Goal: Information Seeking & Learning: Find specific fact

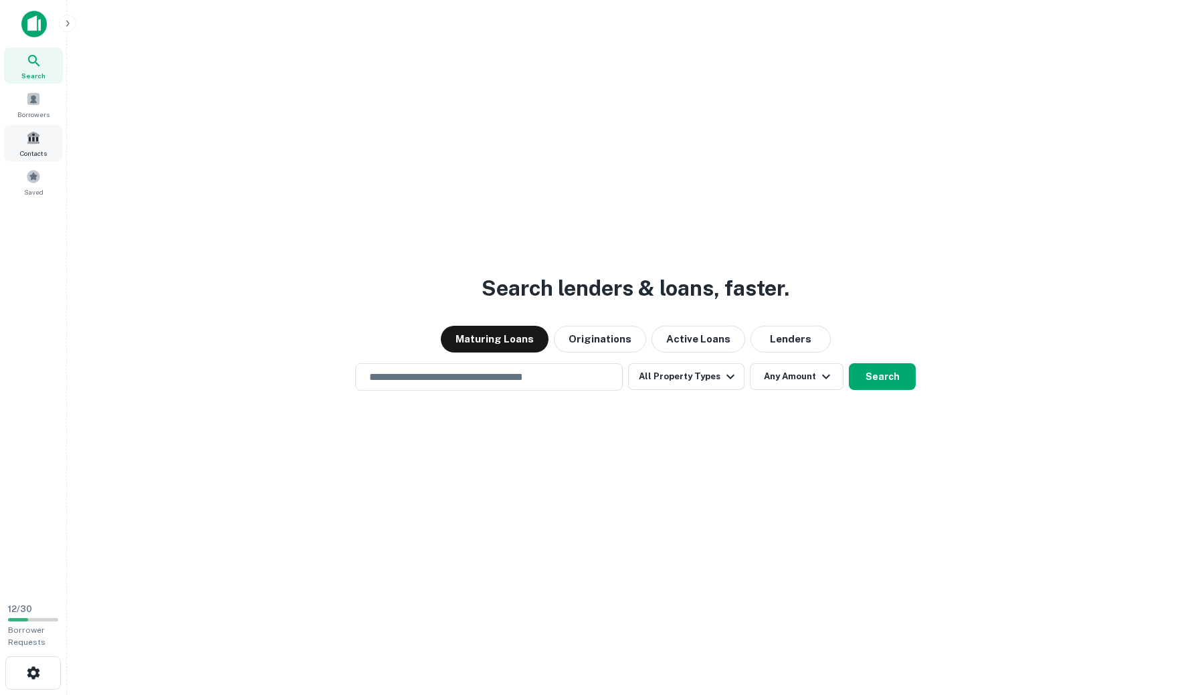
click at [36, 142] on span at bounding box center [33, 137] width 15 height 15
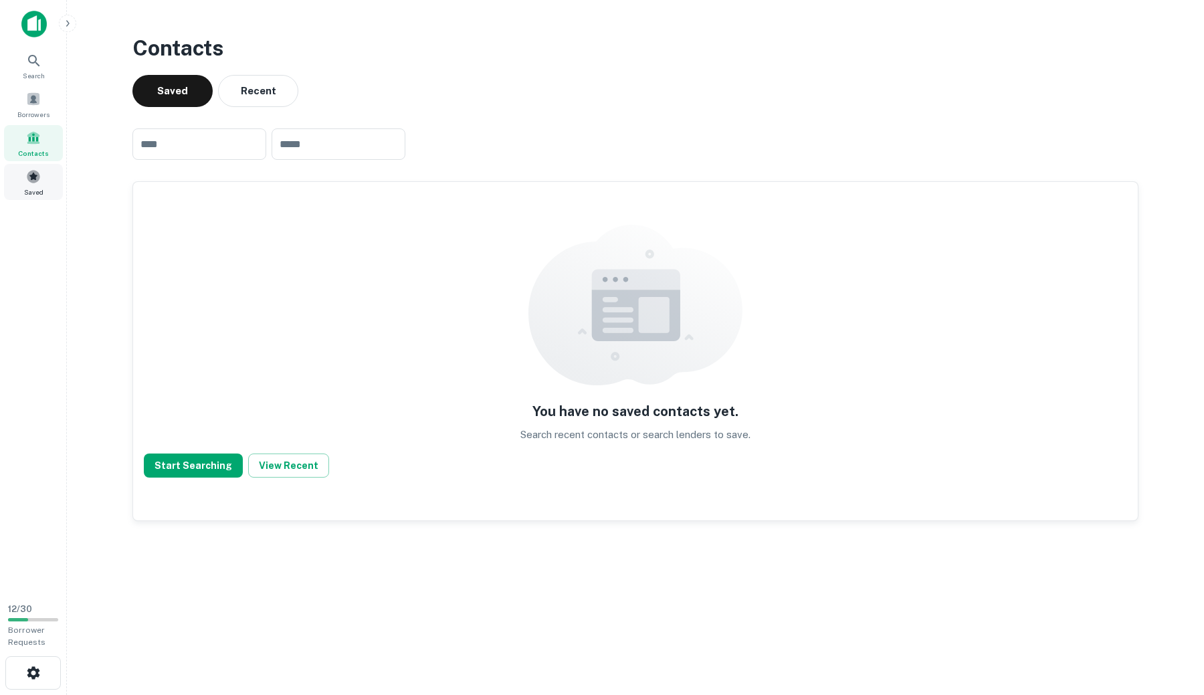
click at [29, 180] on span at bounding box center [33, 176] width 15 height 15
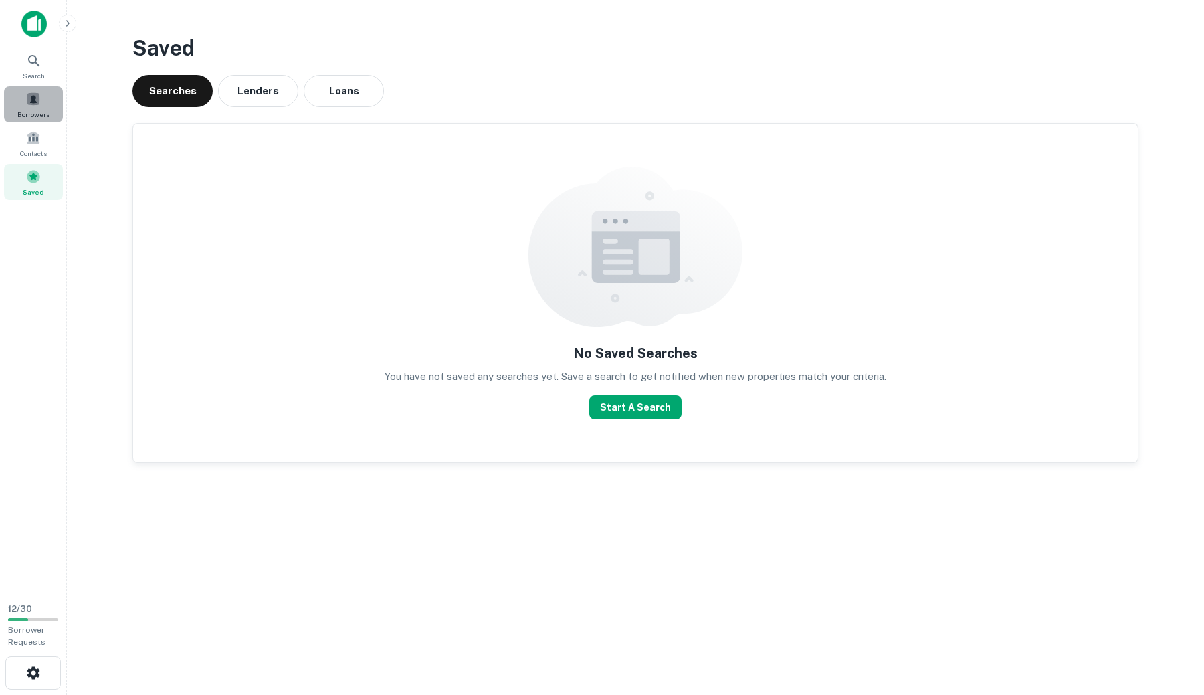
click at [36, 95] on span at bounding box center [33, 99] width 15 height 15
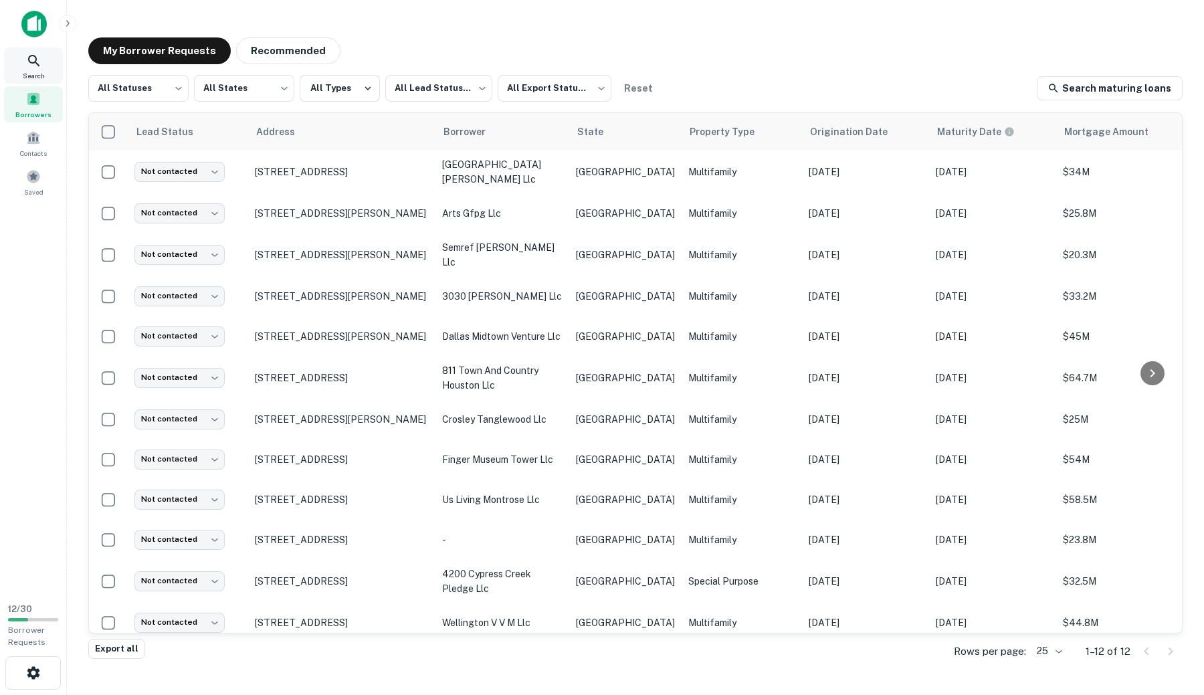
click at [35, 69] on div "Search" at bounding box center [33, 65] width 59 height 36
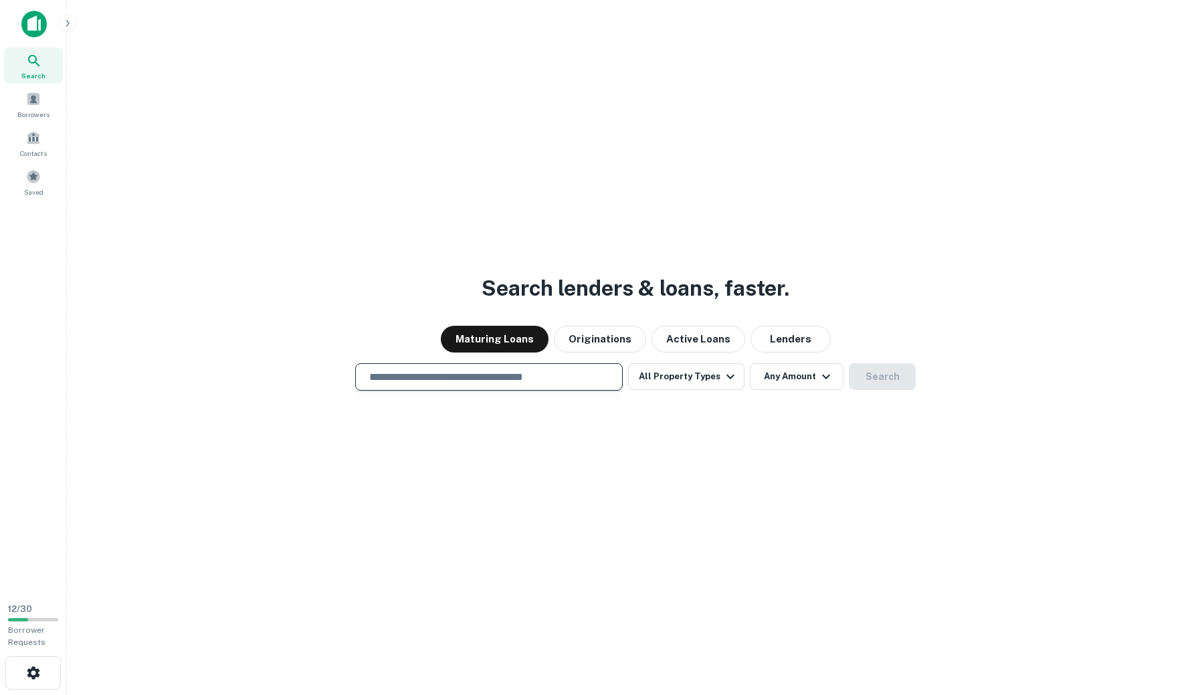
click at [393, 379] on input "text" at bounding box center [488, 376] width 255 height 15
type input "*******"
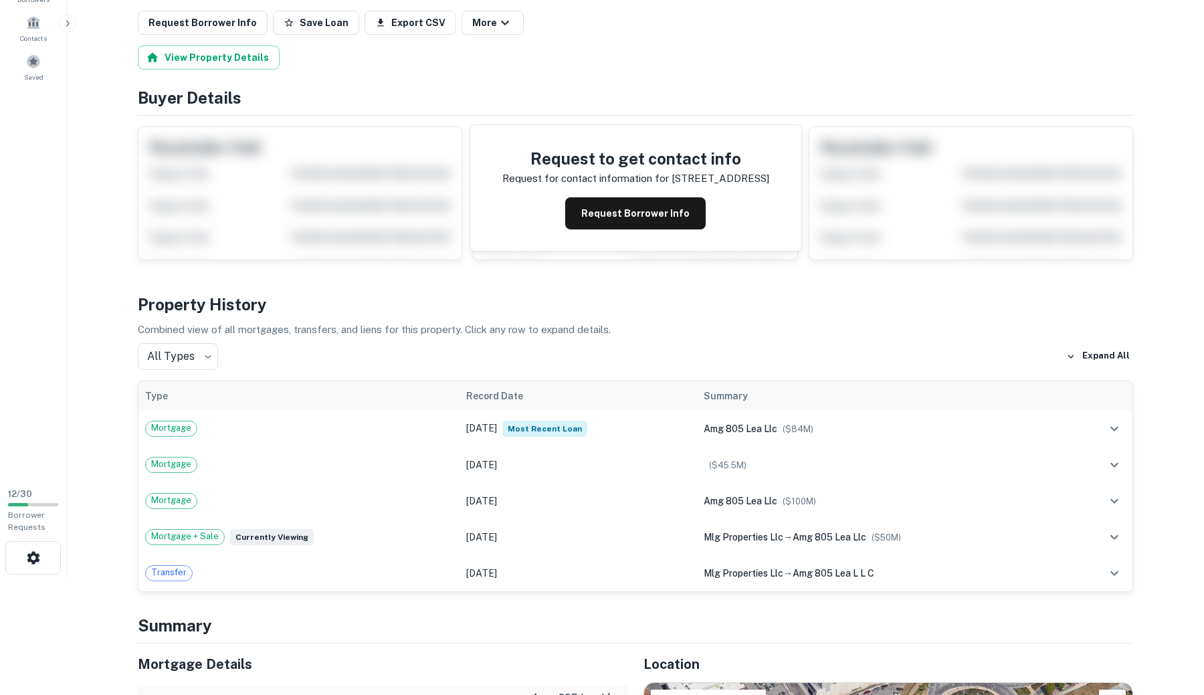
scroll to position [116, 0]
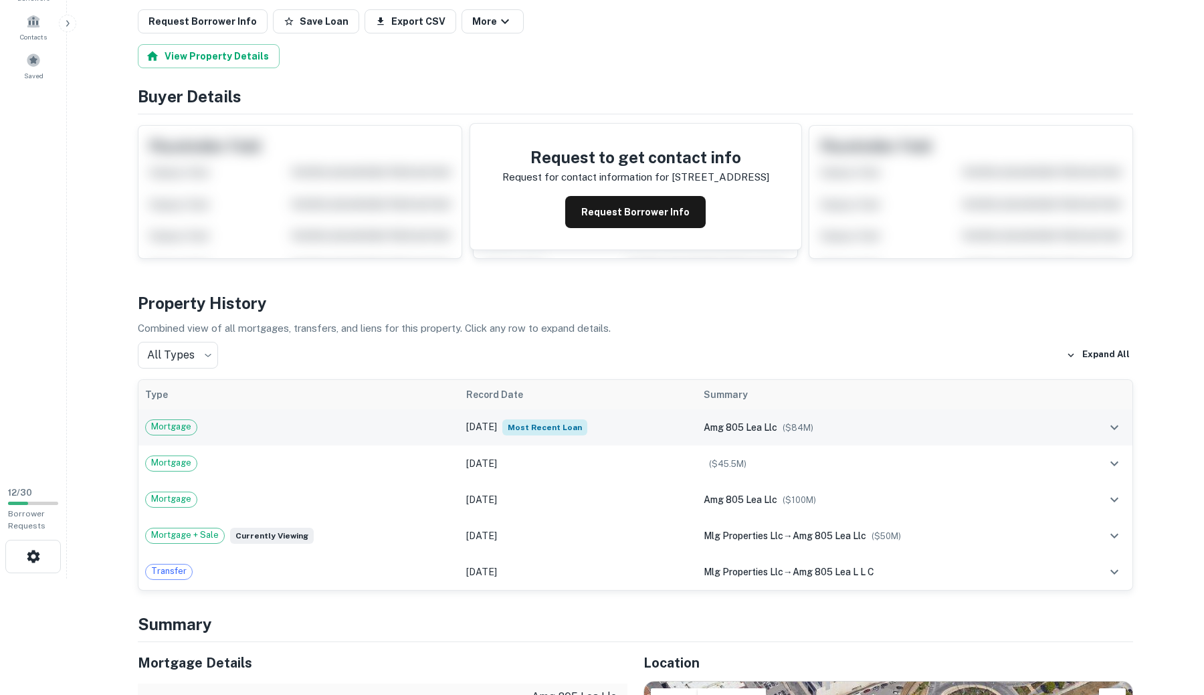
click at [642, 417] on td "Jul 08, 2025 Most Recent Loan" at bounding box center [577, 427] width 237 height 36
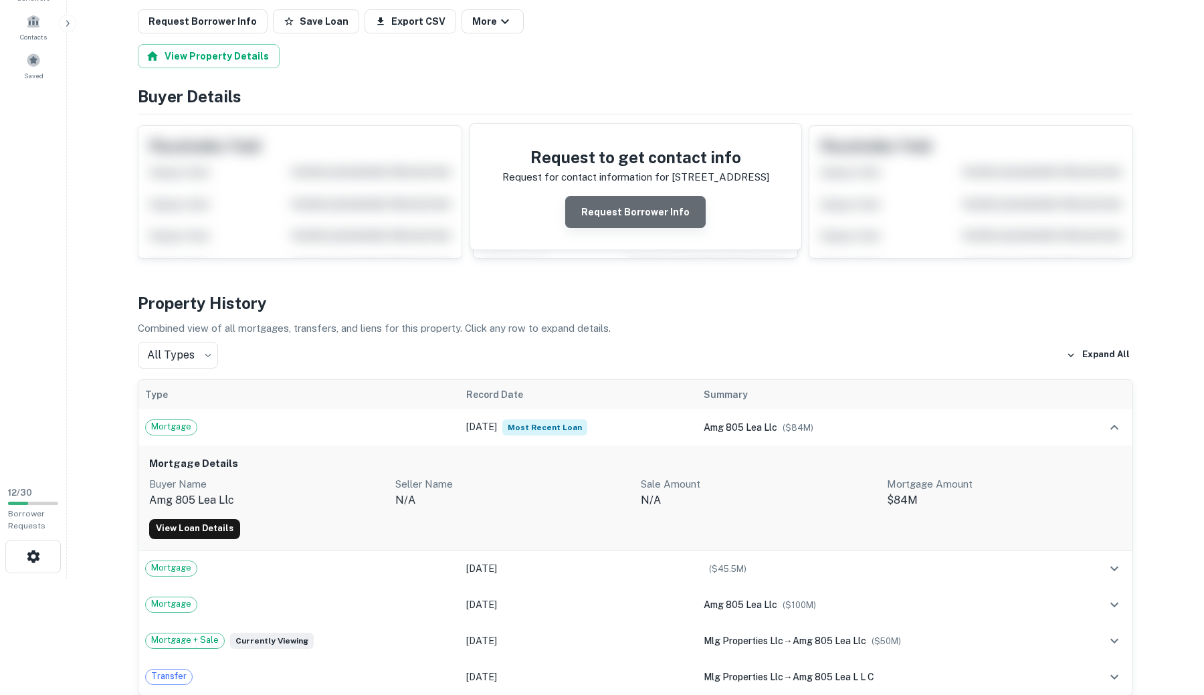
click at [640, 215] on button "Request Borrower Info" at bounding box center [635, 212] width 140 height 32
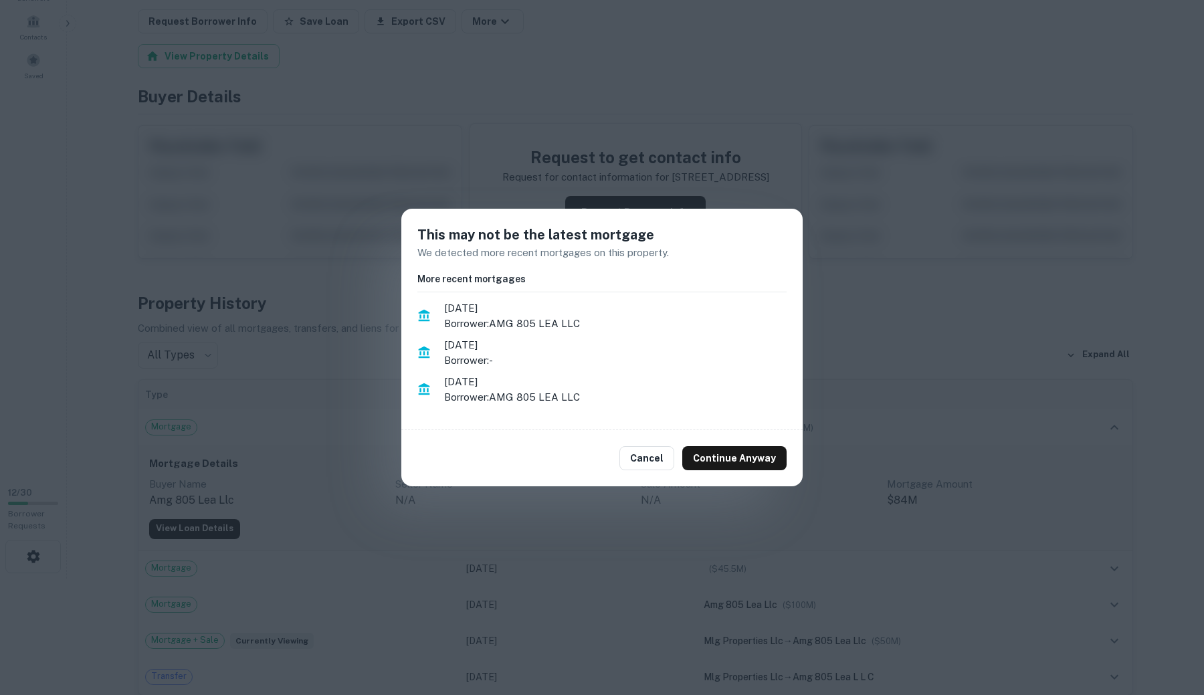
click at [827, 336] on div "This may not be the latest mortgage We detected more recent mortgages on this p…" at bounding box center [602, 347] width 1204 height 695
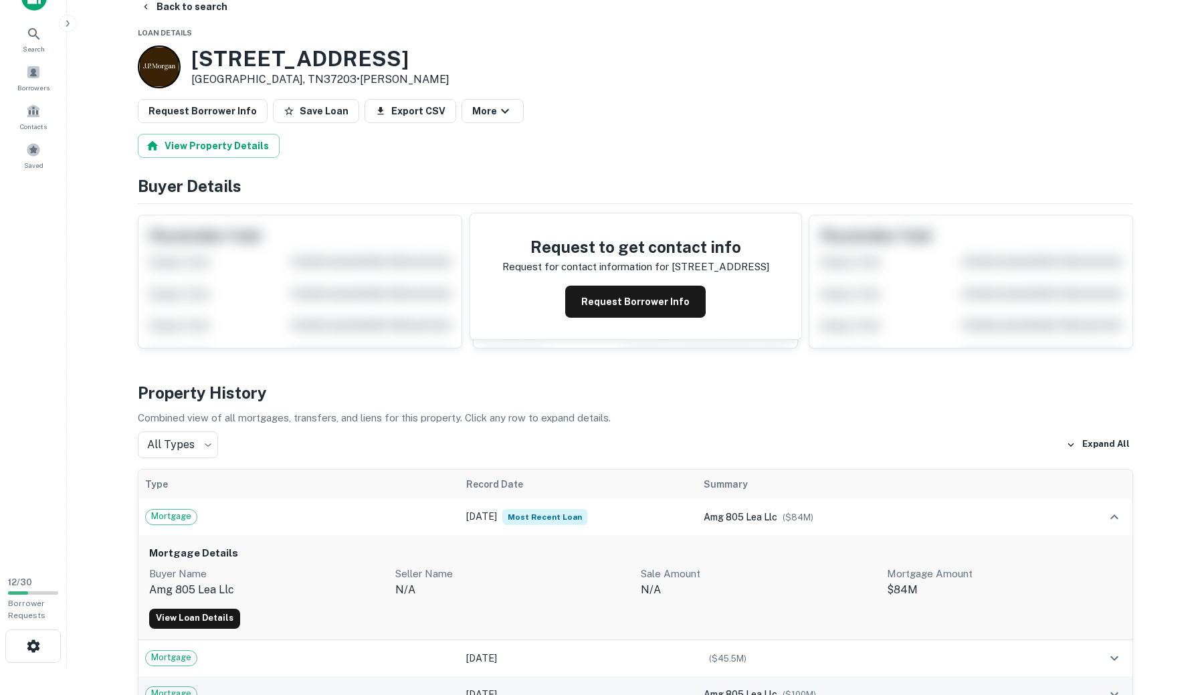
scroll to position [0, 0]
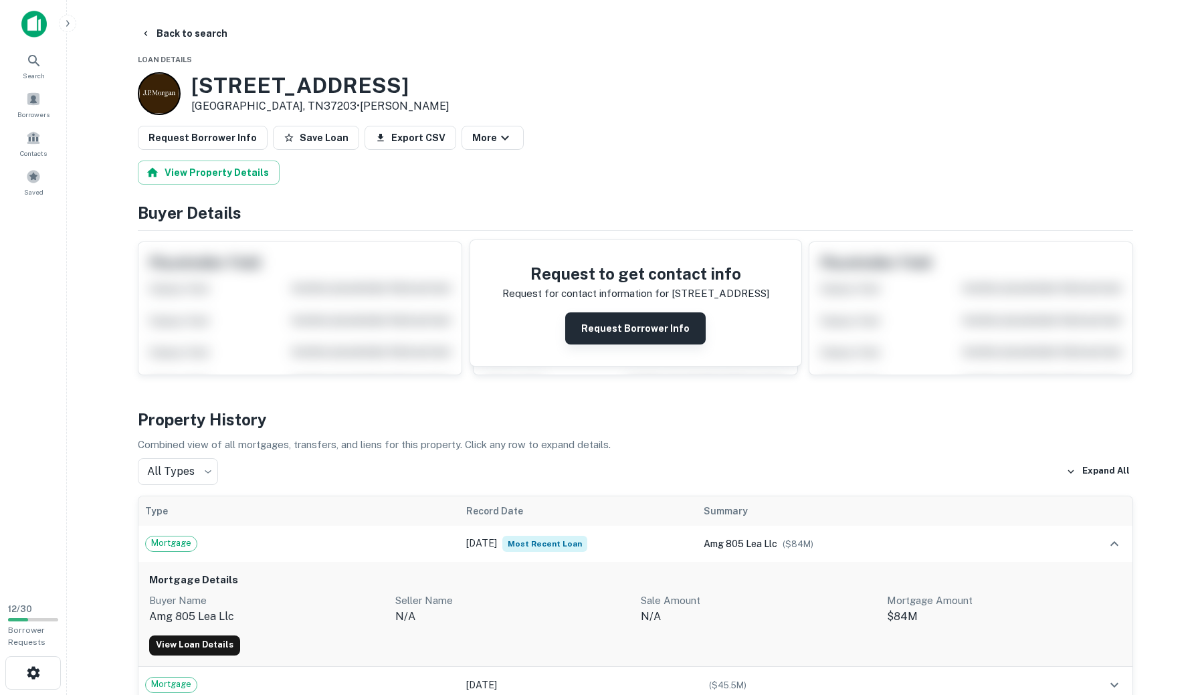
click at [645, 331] on button "Request Borrower Info" at bounding box center [635, 328] width 140 height 32
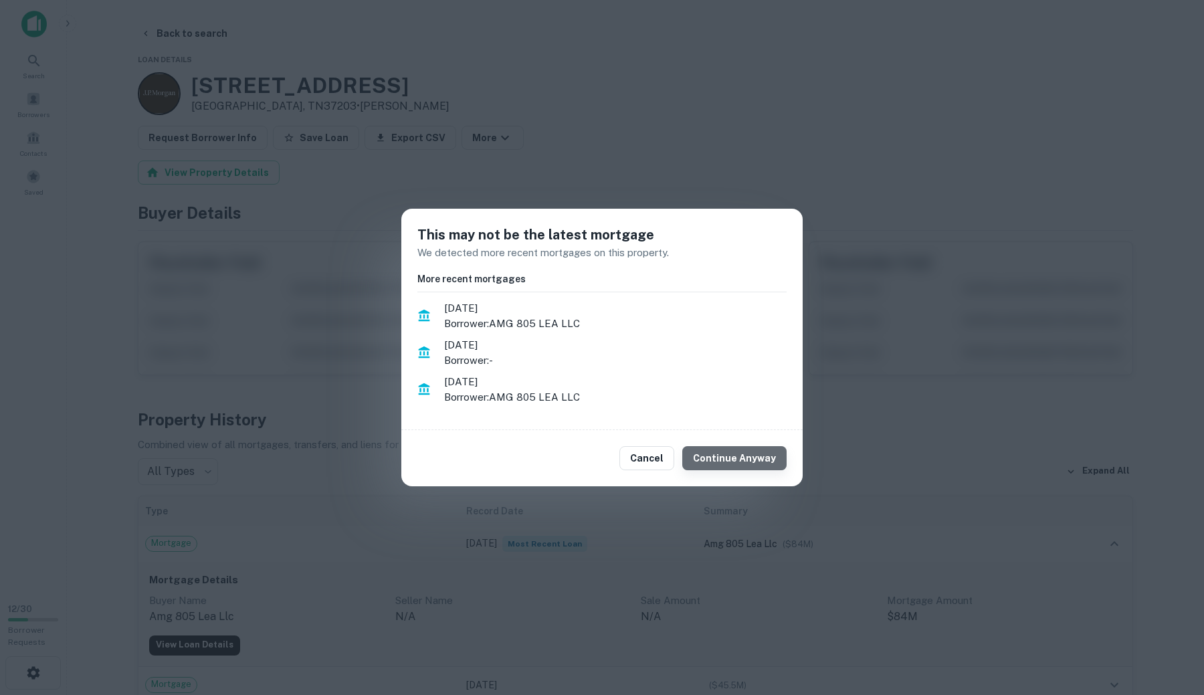
click at [739, 453] on button "Continue Anyway" at bounding box center [734, 458] width 104 height 24
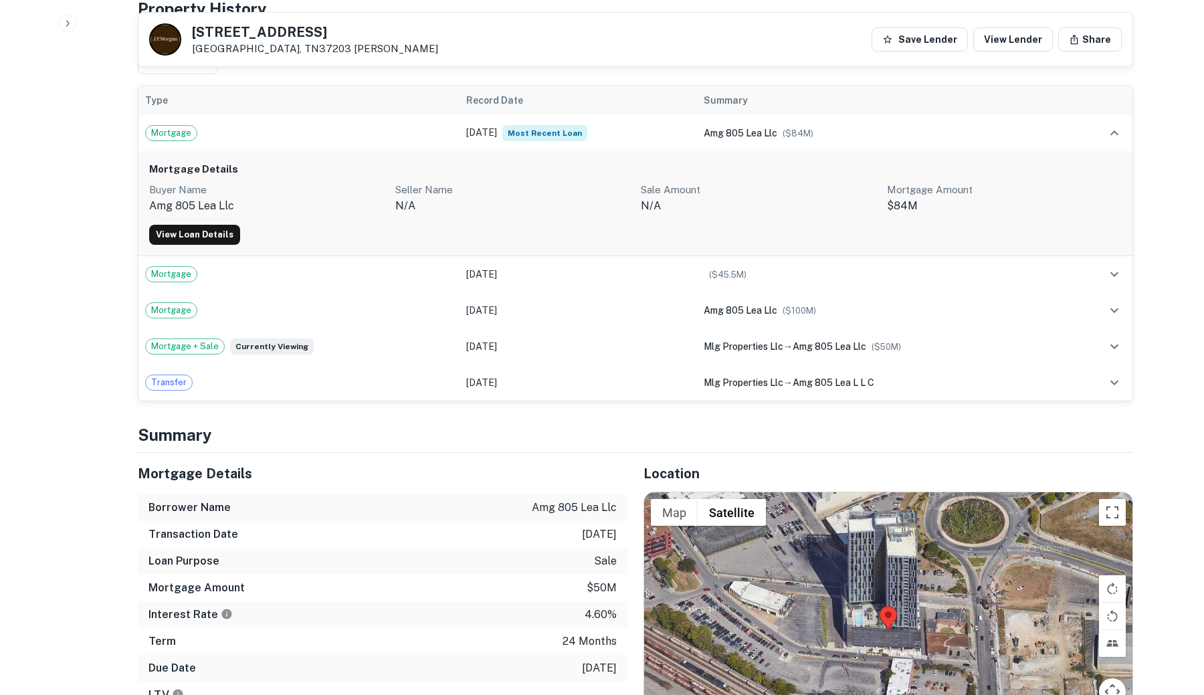
scroll to position [1033, 0]
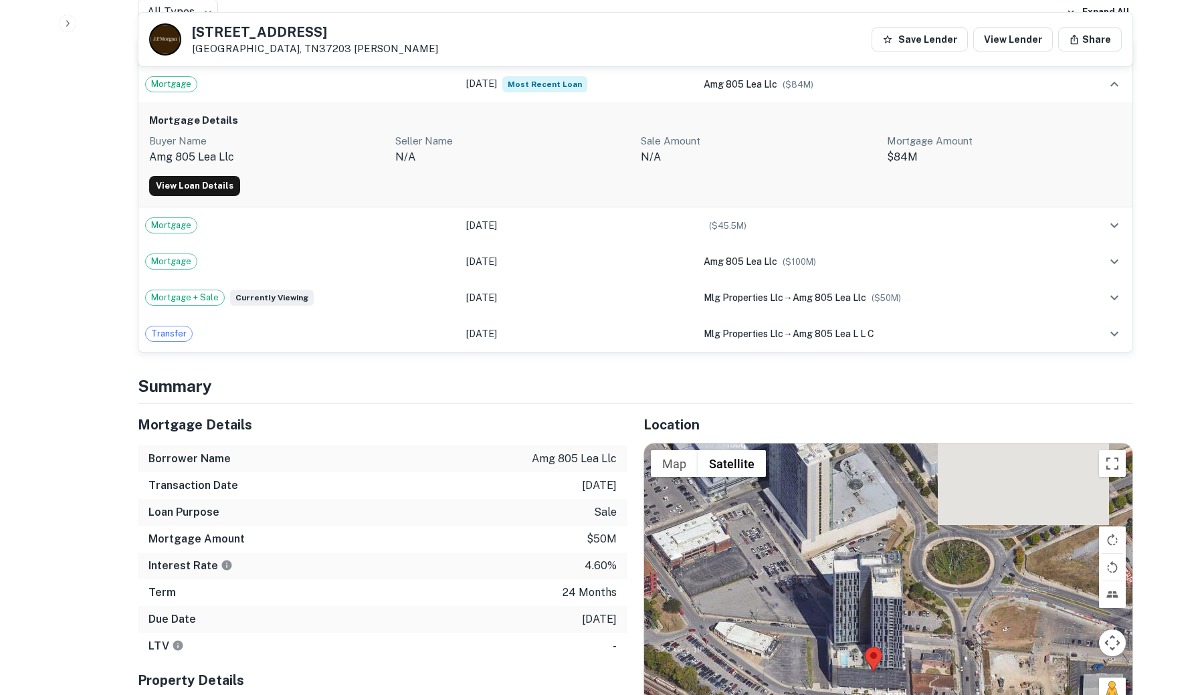
drag, startPoint x: 934, startPoint y: 592, endPoint x: 918, endPoint y: 690, distance: 99.6
click at [918, 690] on div at bounding box center [888, 581] width 488 height 277
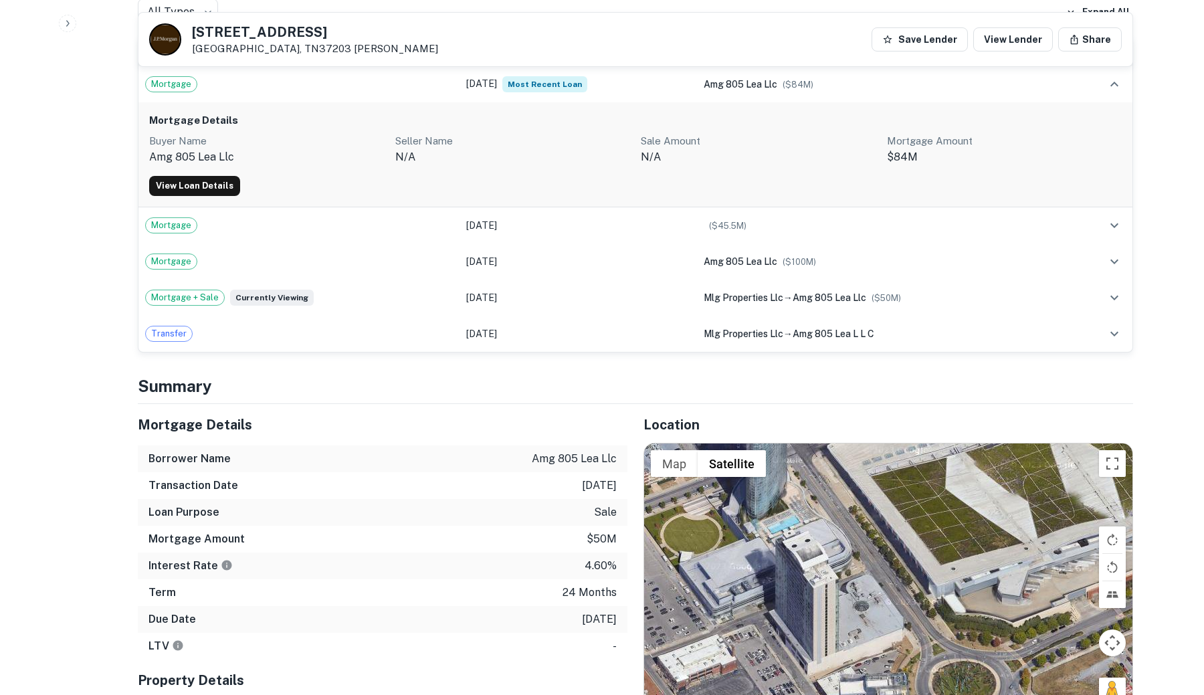
drag, startPoint x: 933, startPoint y: 570, endPoint x: 939, endPoint y: 692, distance: 121.9
click at [939, 692] on div at bounding box center [888, 581] width 488 height 277
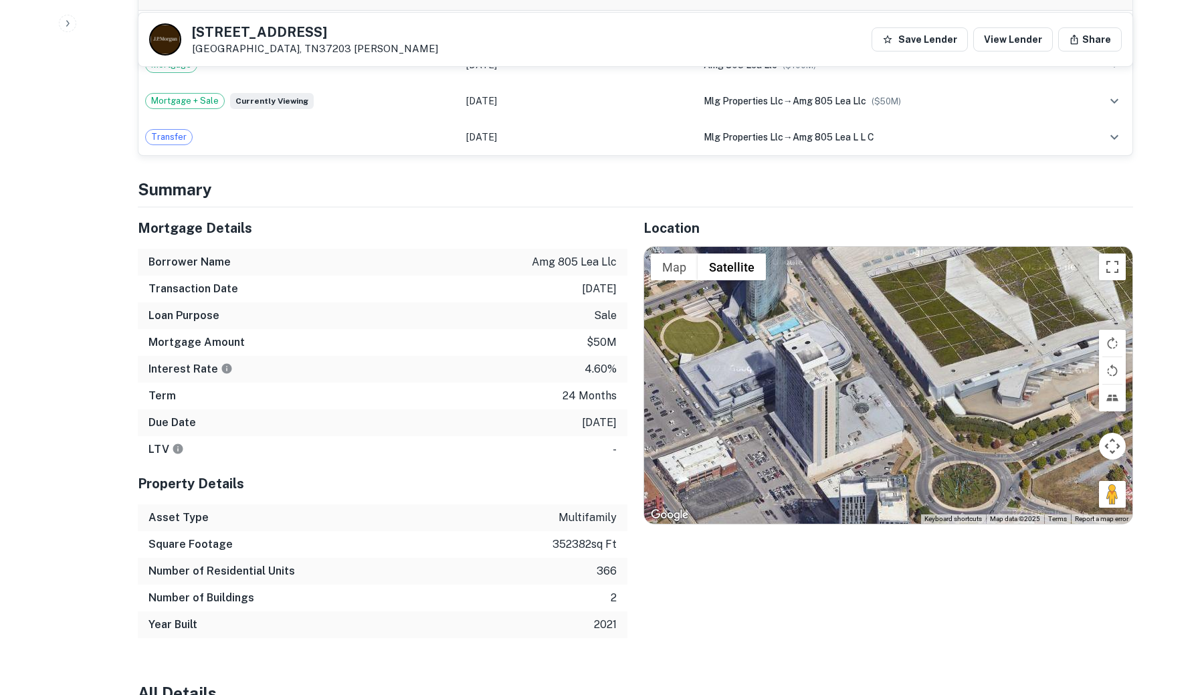
scroll to position [1259, 0]
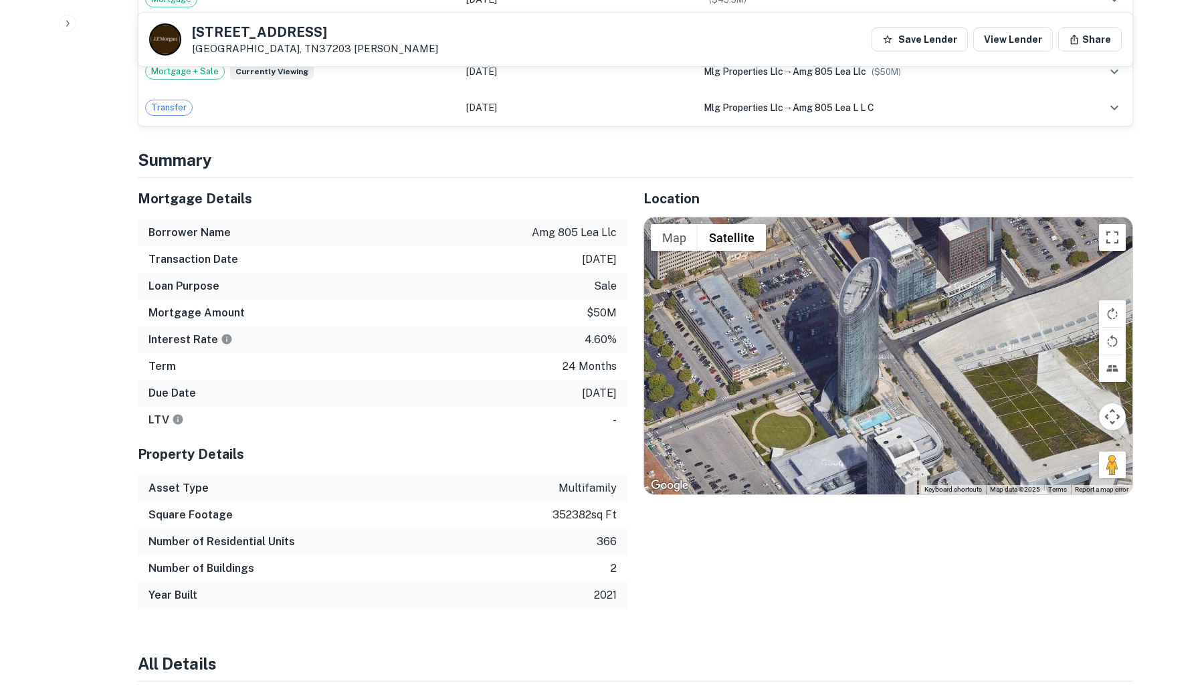
drag, startPoint x: 985, startPoint y: 366, endPoint x: 1079, endPoint y: 495, distance: 159.9
click at [1079, 494] on div "Map Terrain Satellite Labels Keyboard shortcuts Map Data Map data ©2025 Map dat…" at bounding box center [888, 355] width 488 height 277
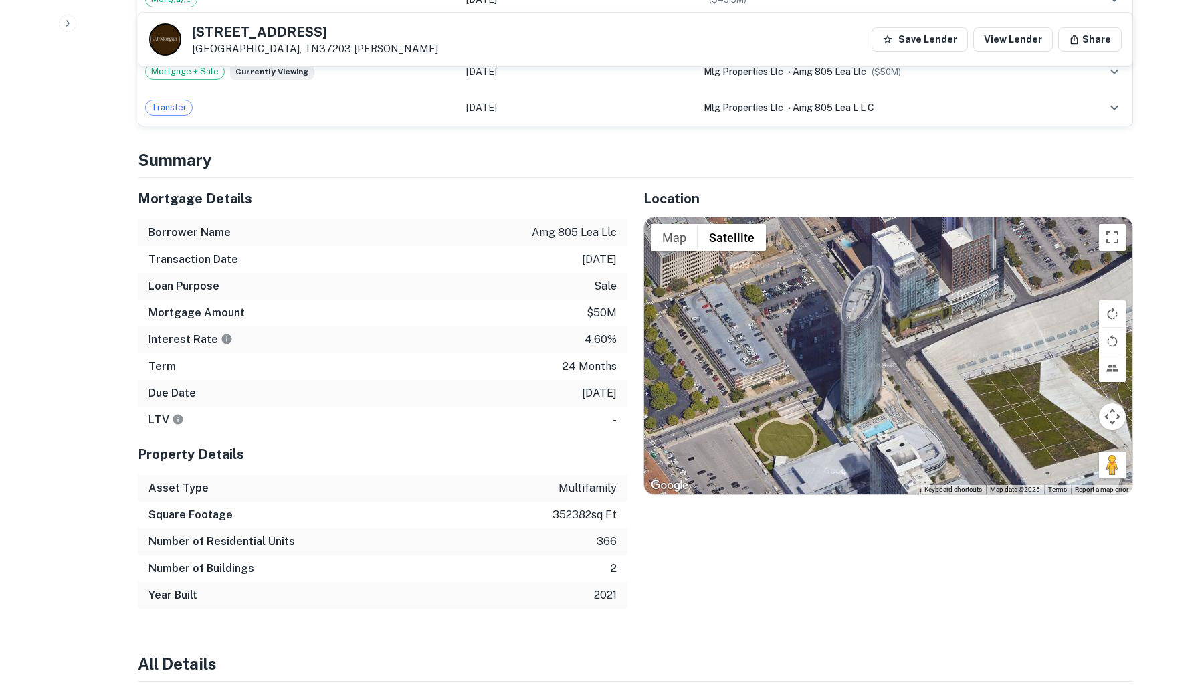
click at [852, 367] on div at bounding box center [888, 355] width 488 height 277
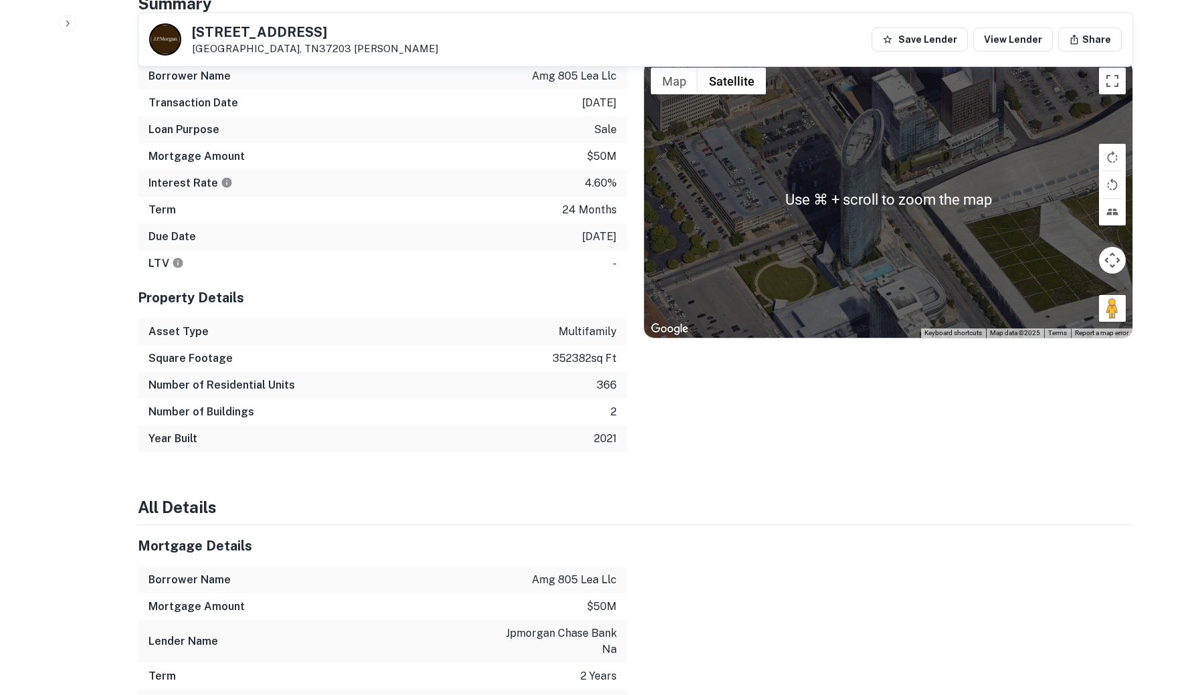
scroll to position [1420, 0]
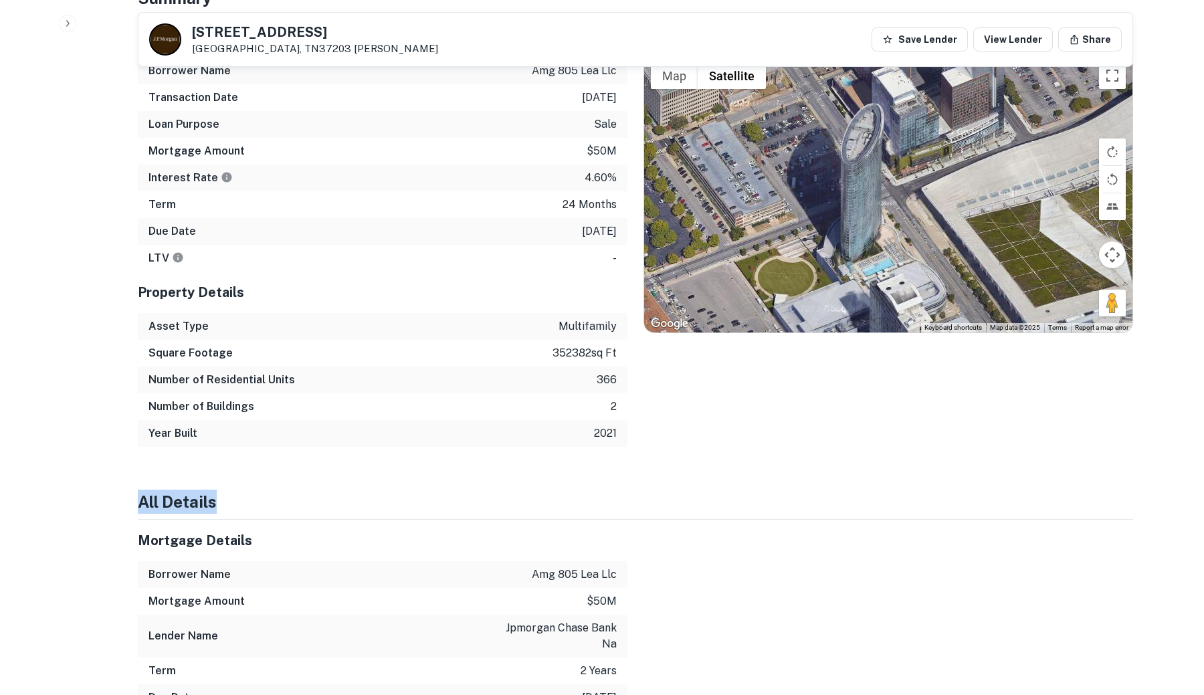
drag, startPoint x: 873, startPoint y: 478, endPoint x: 873, endPoint y: 506, distance: 28.8
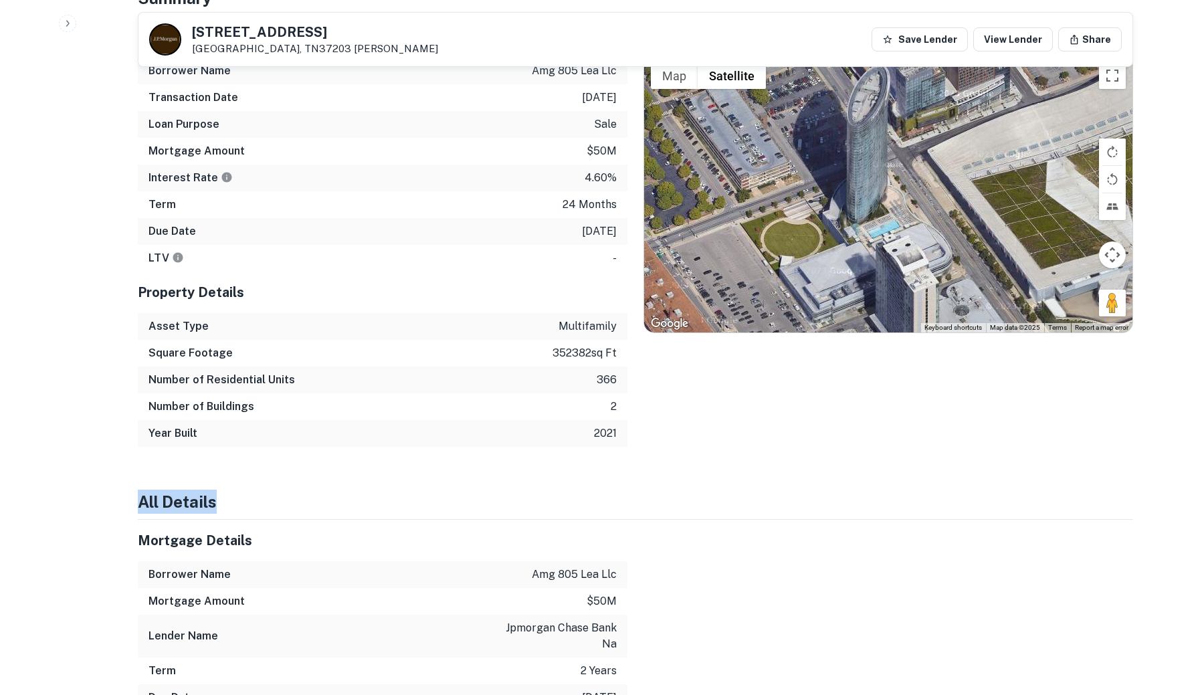
drag, startPoint x: 895, startPoint y: 299, endPoint x: 899, endPoint y: 259, distance: 40.3
click at [899, 259] on div at bounding box center [888, 194] width 488 height 277
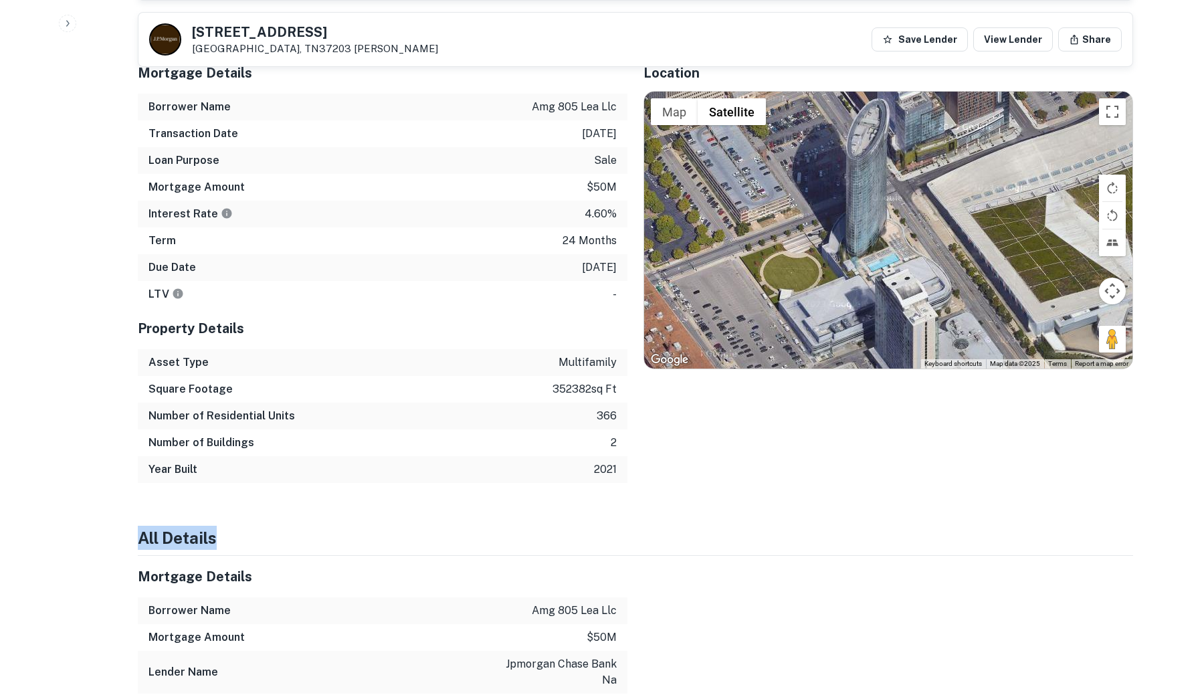
scroll to position [1242, 0]
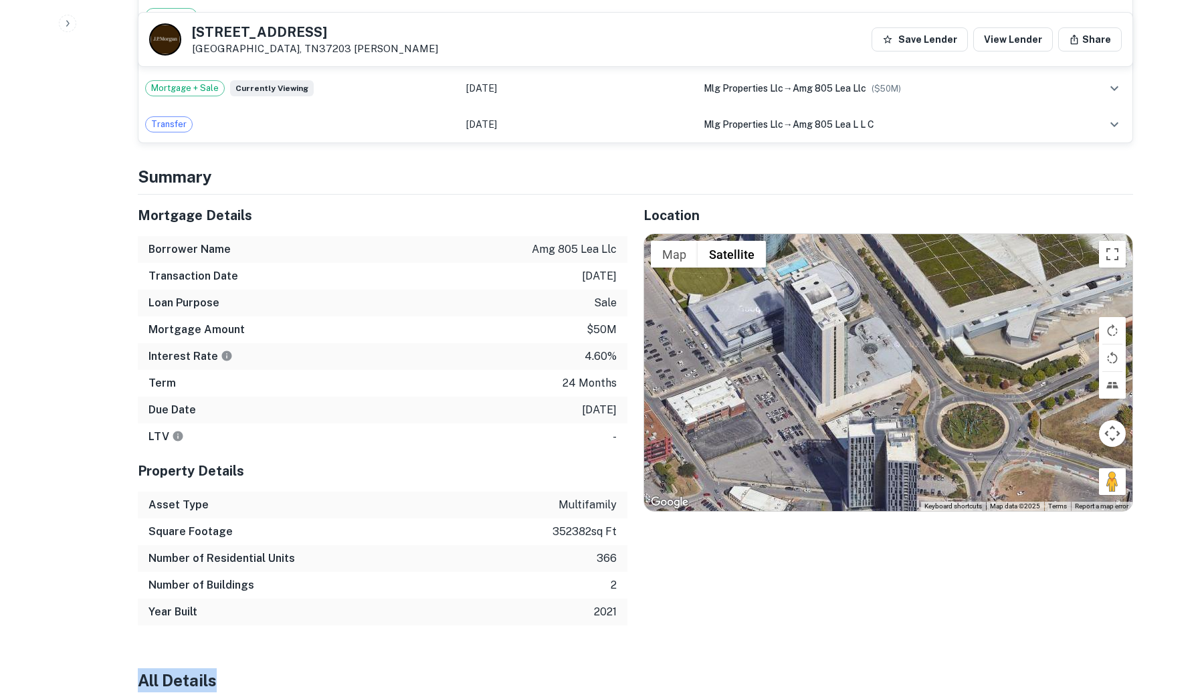
drag, startPoint x: 919, startPoint y: 411, endPoint x: 783, endPoint y: 274, distance: 193.4
click at [783, 274] on div at bounding box center [888, 372] width 488 height 277
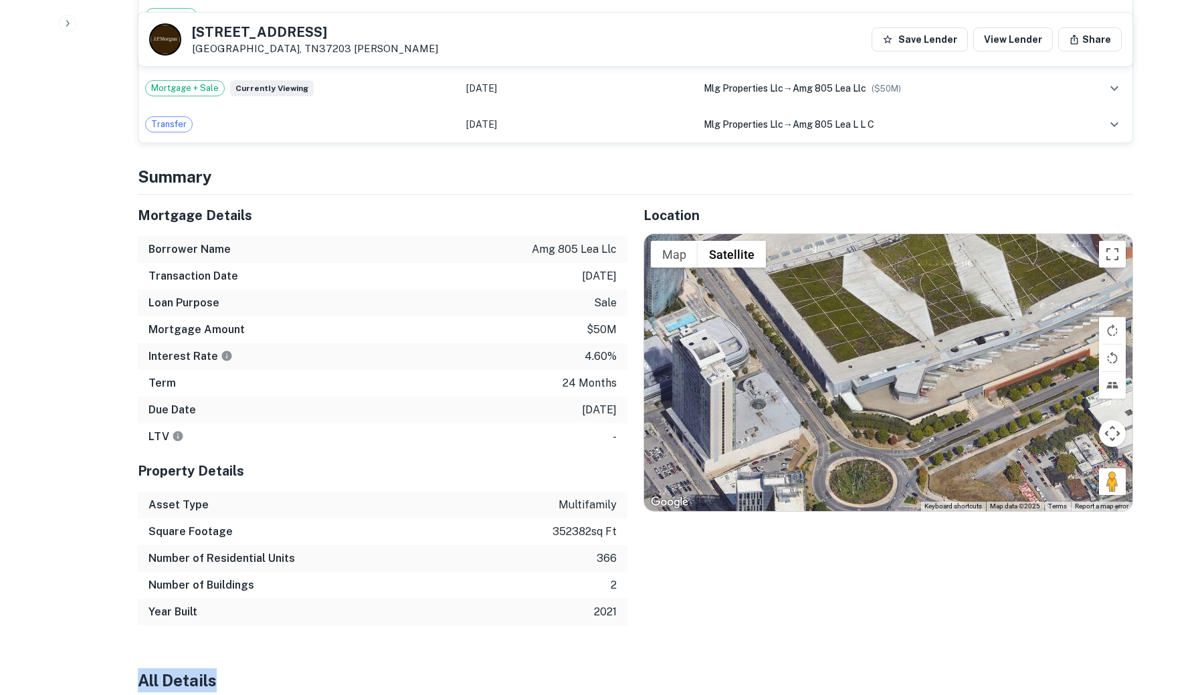
drag, startPoint x: 783, startPoint y: 274, endPoint x: 671, endPoint y: 329, distance: 124.7
click at [671, 329] on div at bounding box center [888, 372] width 488 height 277
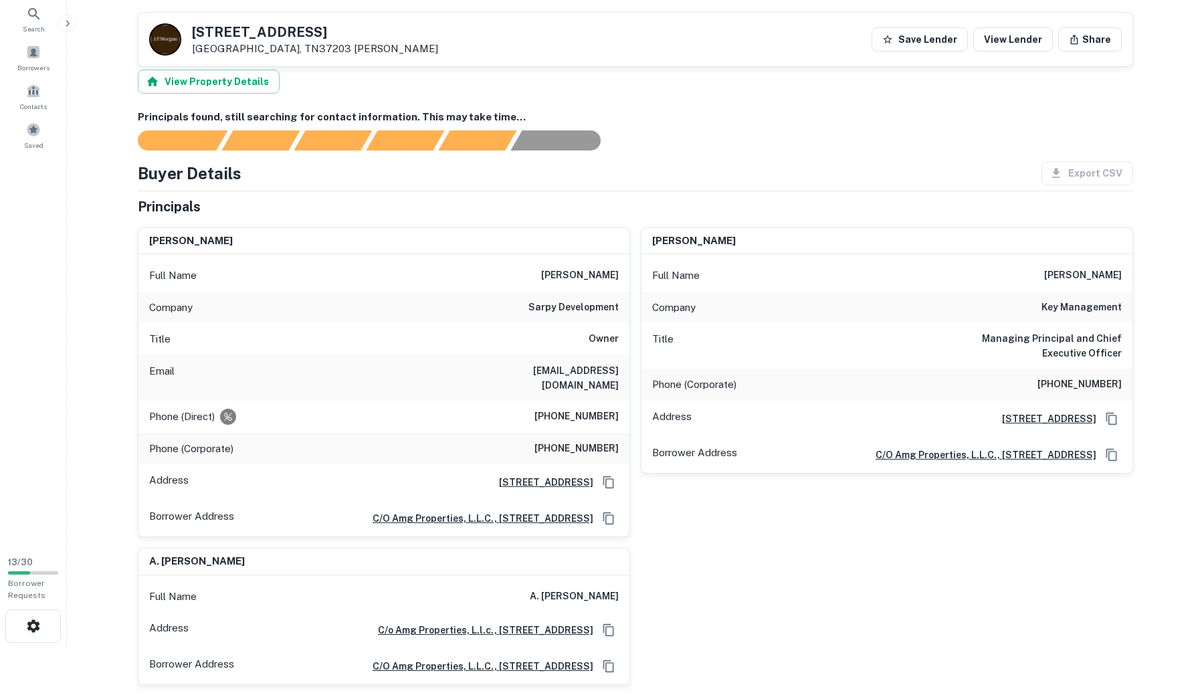
scroll to position [0, 0]
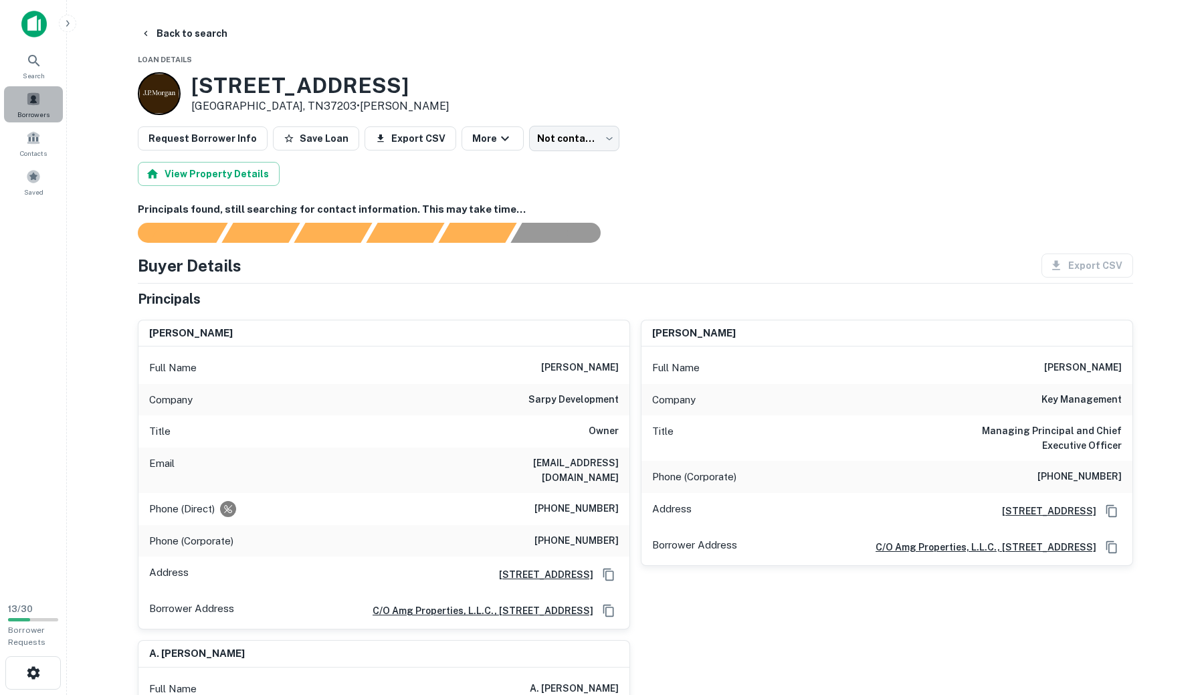
click at [33, 95] on span at bounding box center [33, 99] width 15 height 15
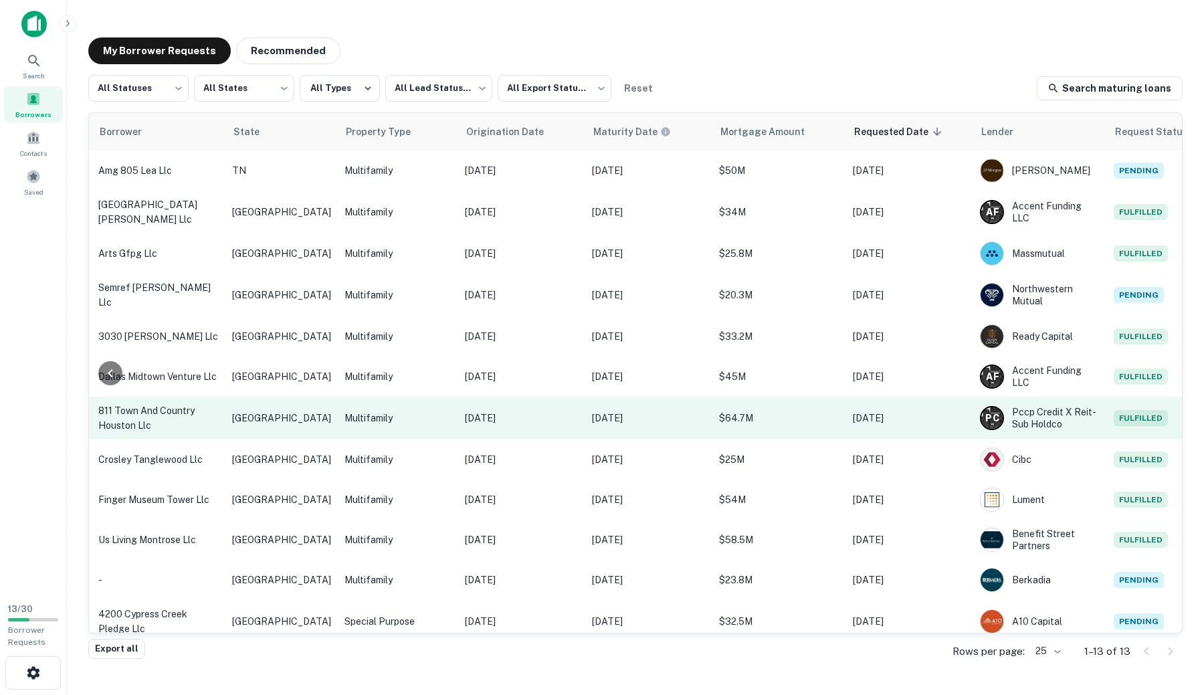
scroll to position [57, 344]
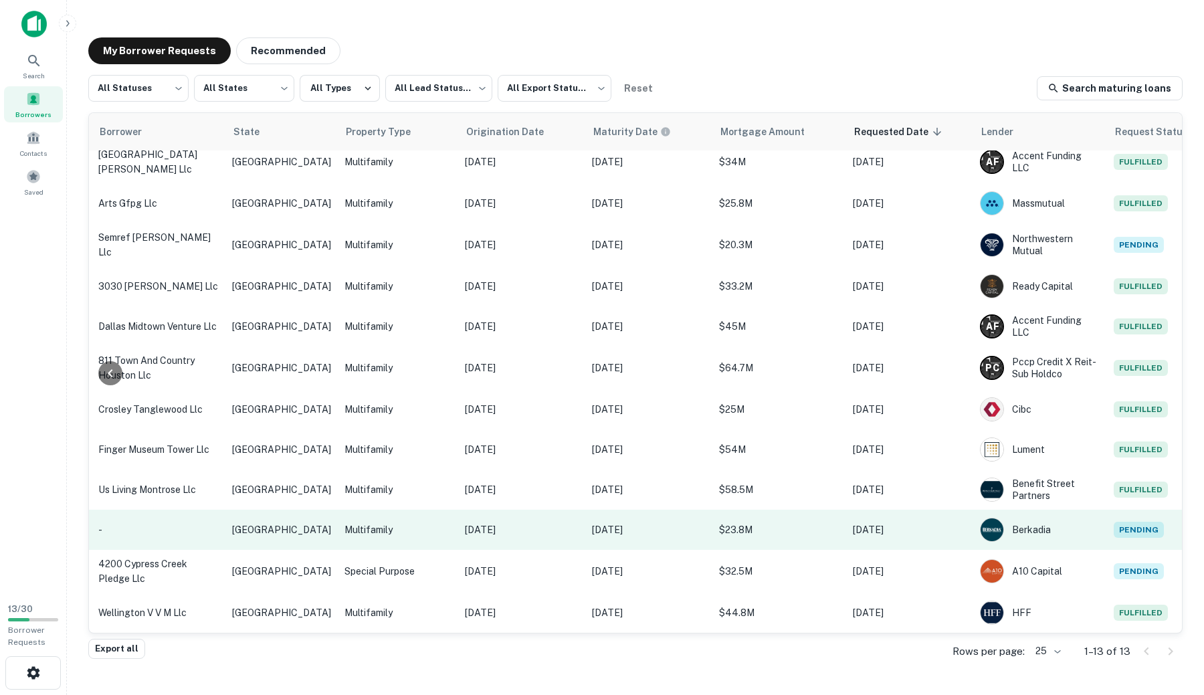
click at [369, 522] on p "Multifamily" at bounding box center [397, 529] width 107 height 15
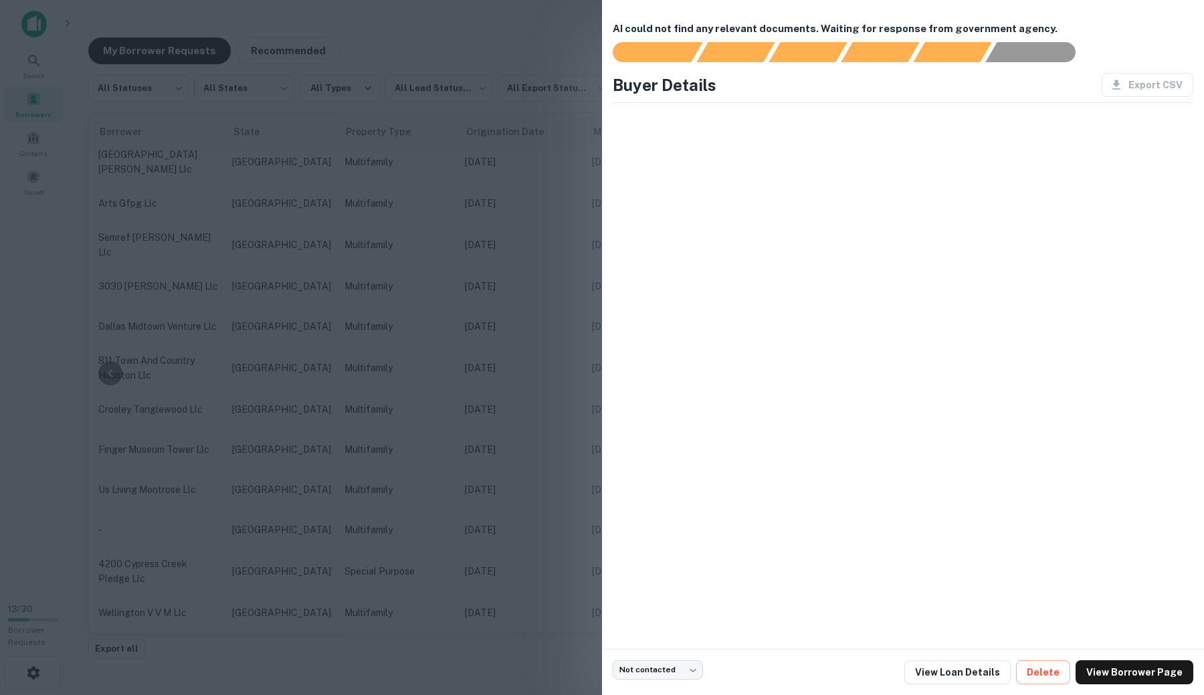
click at [495, 58] on div at bounding box center [602, 347] width 1204 height 695
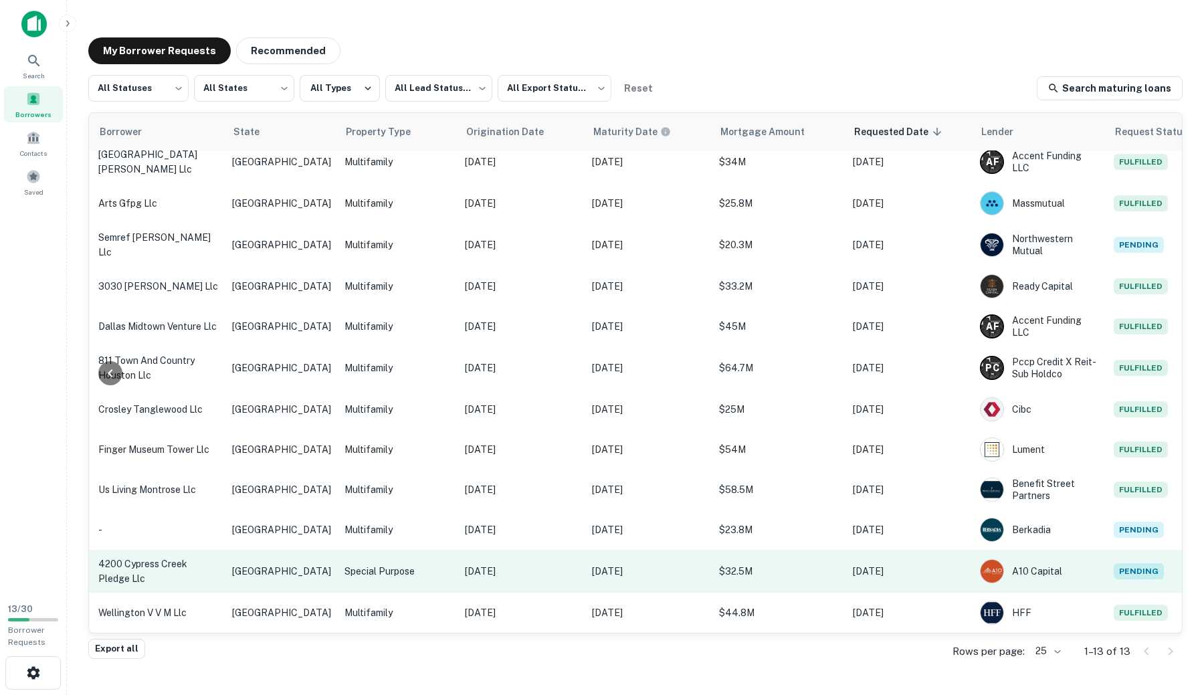
scroll to position [57, 340]
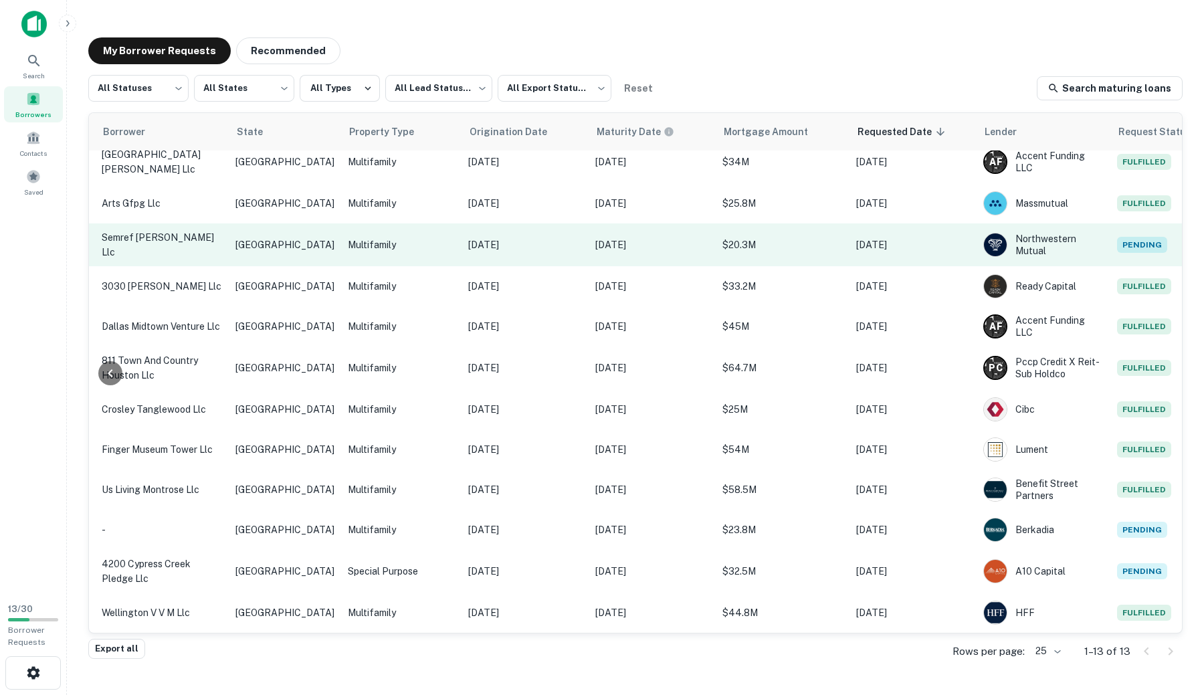
click at [722, 237] on p "$20.3M" at bounding box center [782, 244] width 120 height 15
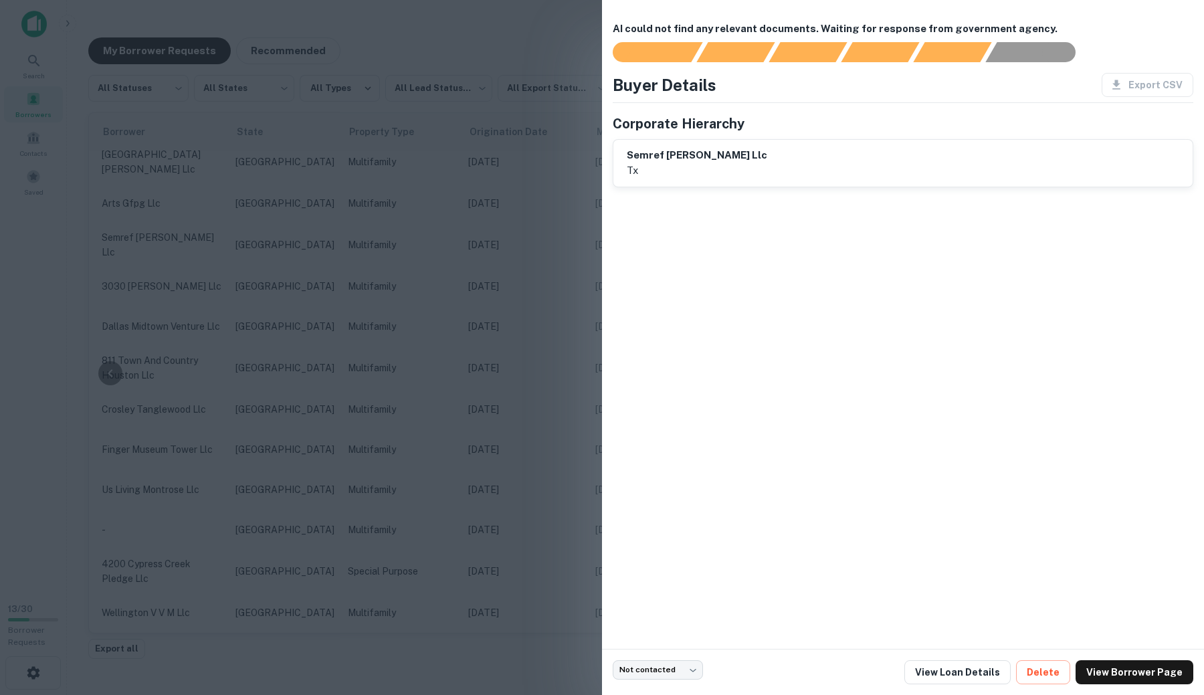
click at [520, 221] on div at bounding box center [602, 347] width 1204 height 695
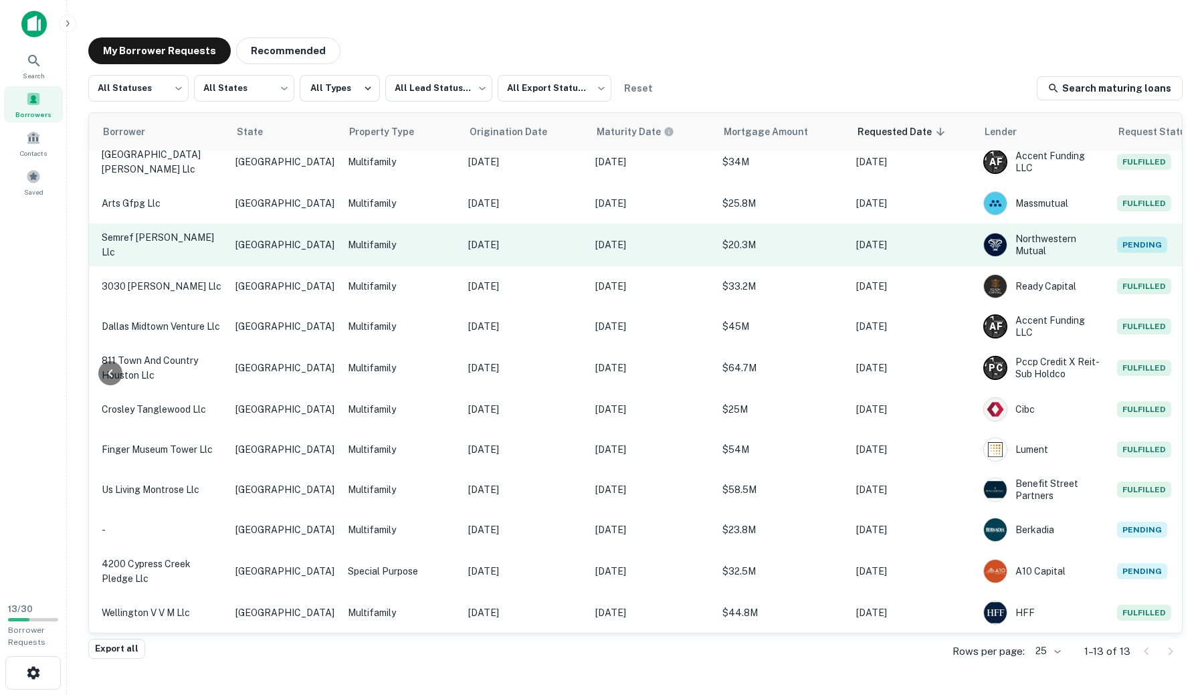
click at [531, 227] on td "[DATE]" at bounding box center [524, 244] width 127 height 43
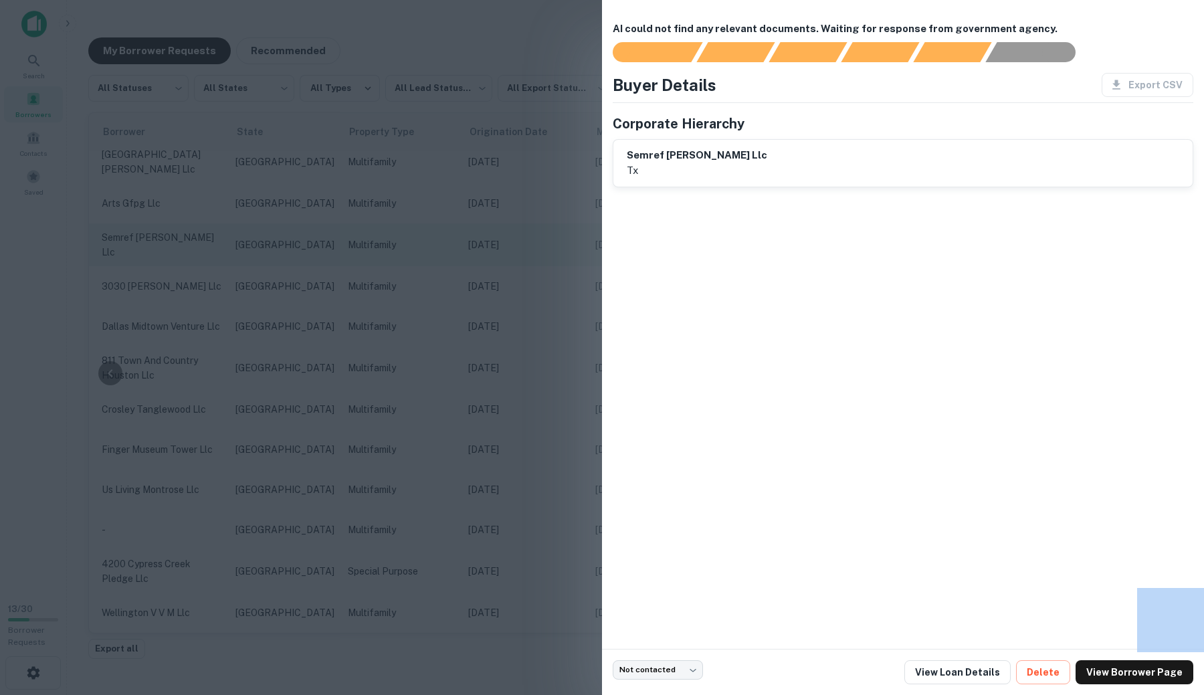
click at [531, 227] on div at bounding box center [602, 347] width 1204 height 695
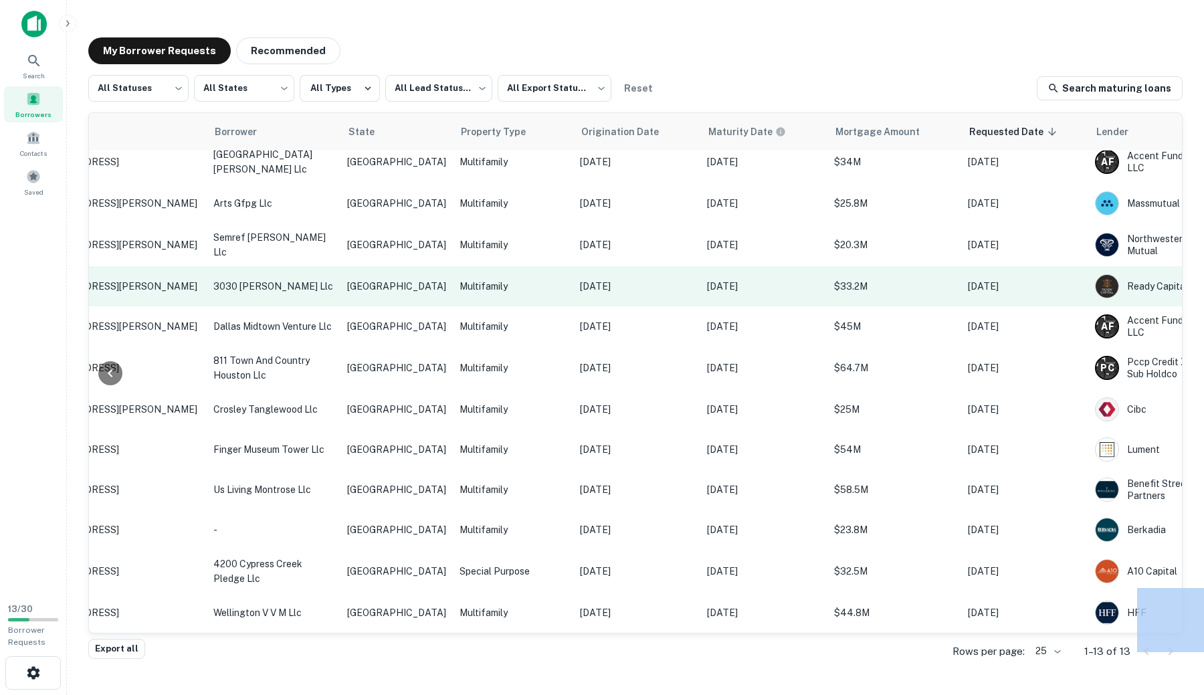
scroll to position [57, 0]
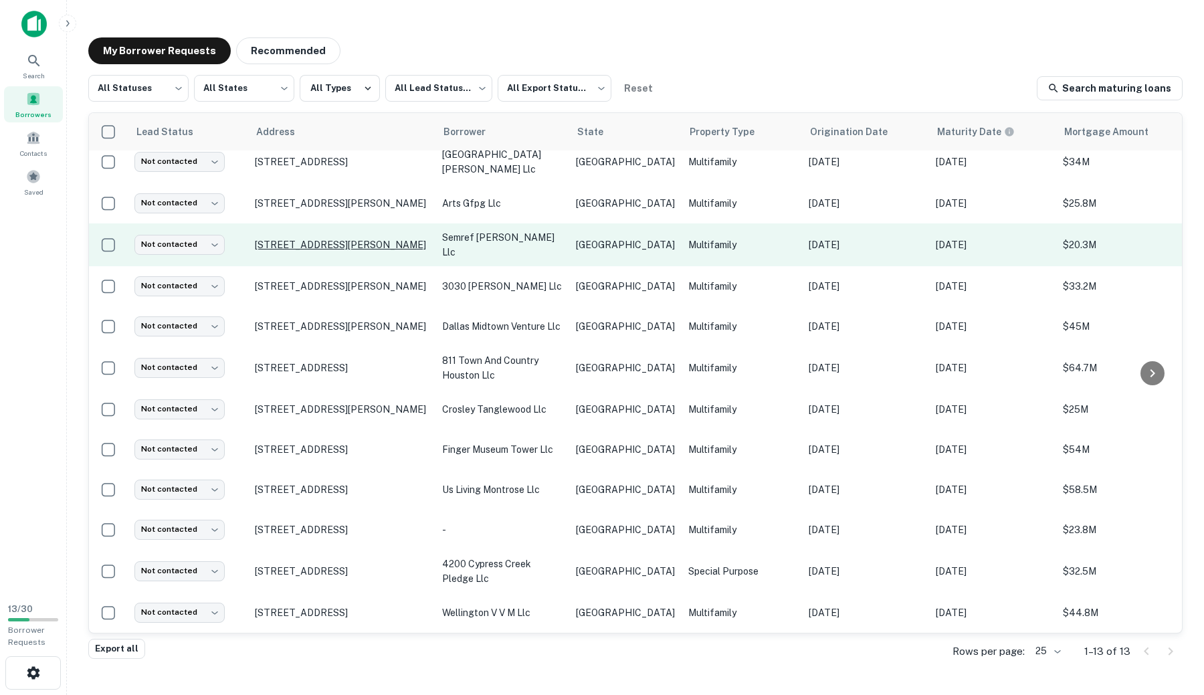
click at [277, 241] on p "[STREET_ADDRESS][PERSON_NAME]" at bounding box center [342, 245] width 174 height 12
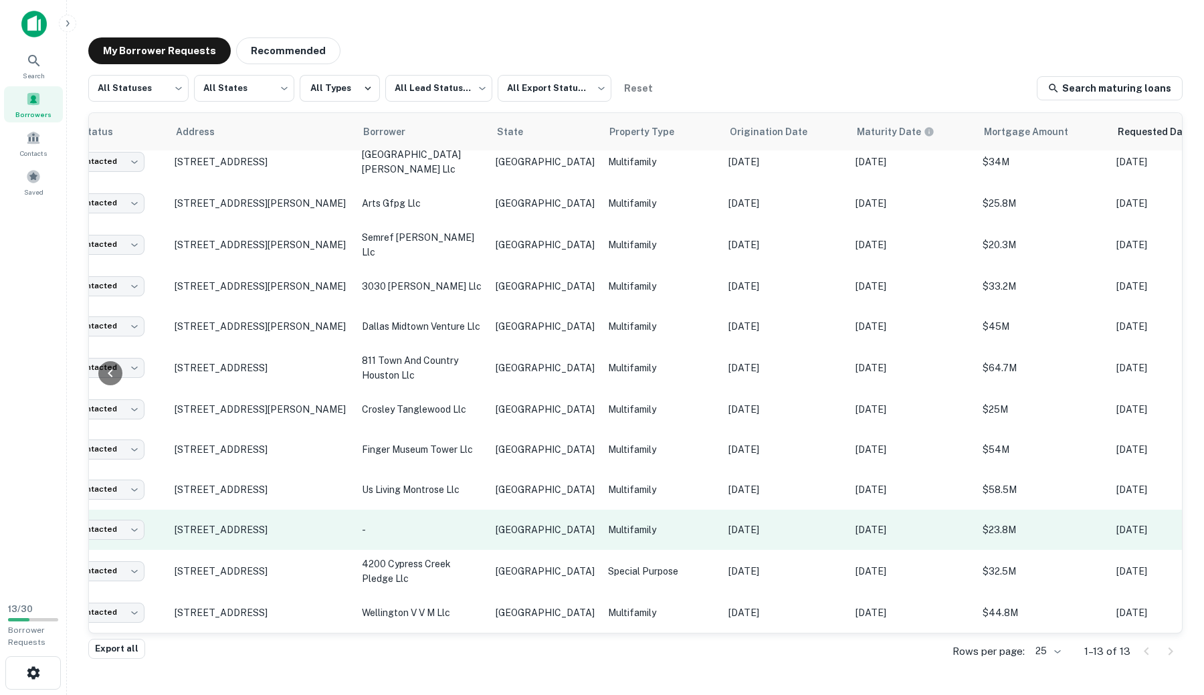
scroll to position [57, 0]
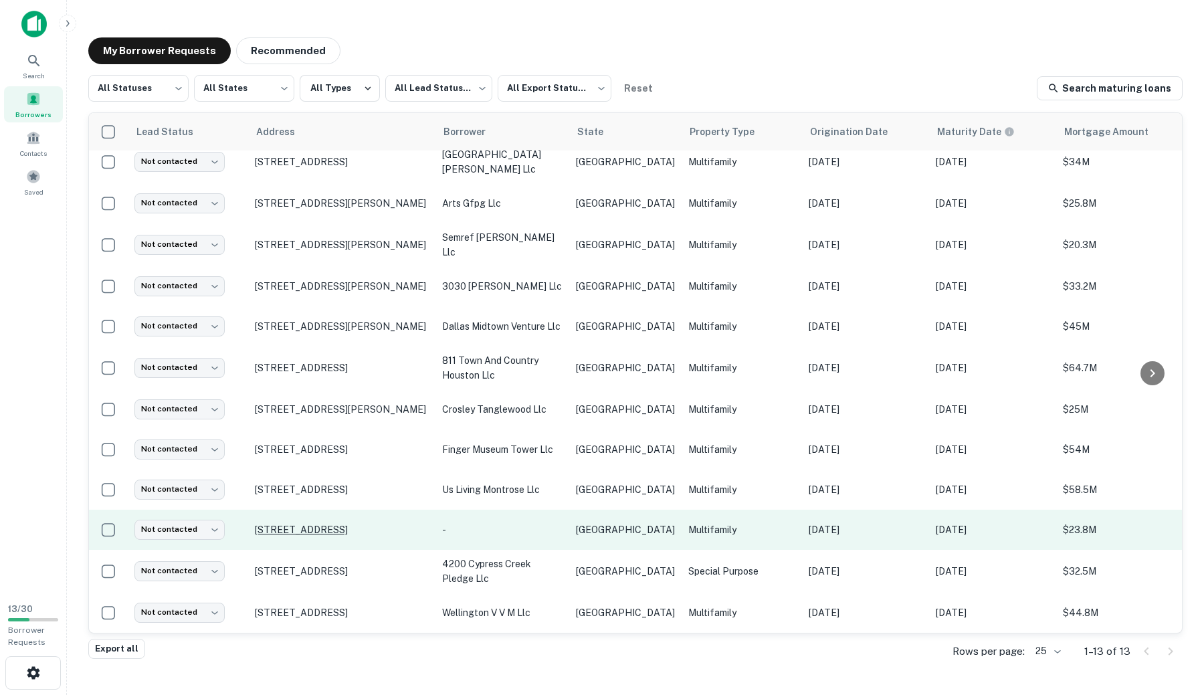
click at [388, 530] on p "[STREET_ADDRESS]" at bounding box center [342, 530] width 174 height 12
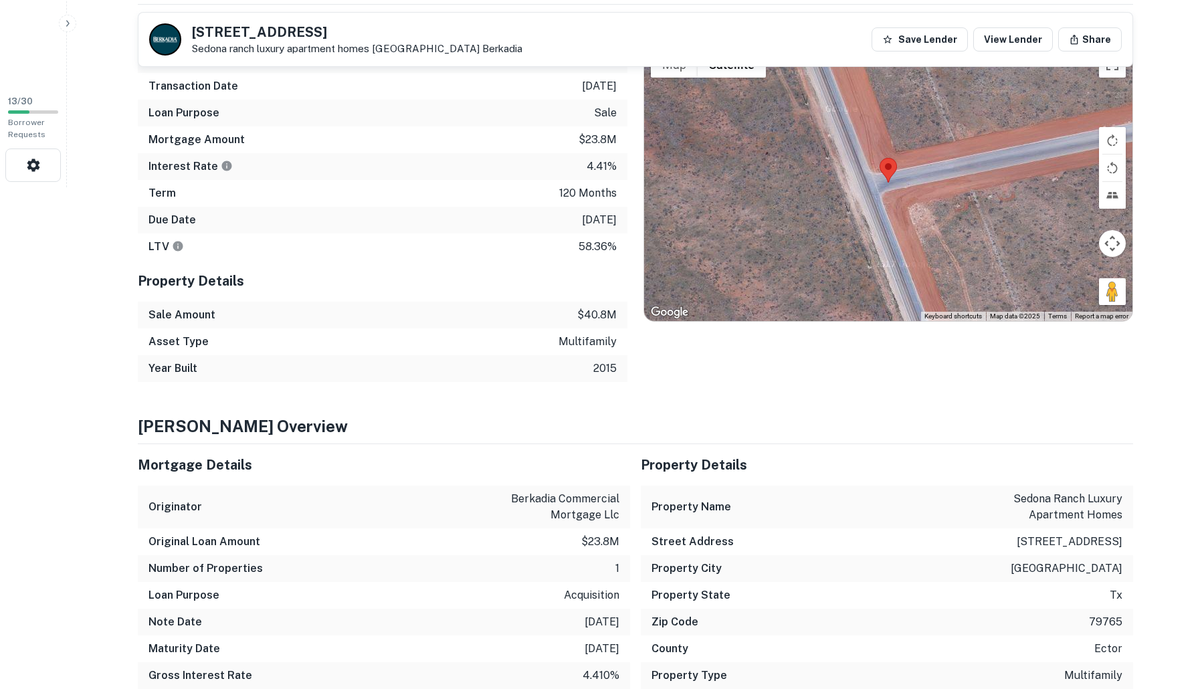
scroll to position [500, 0]
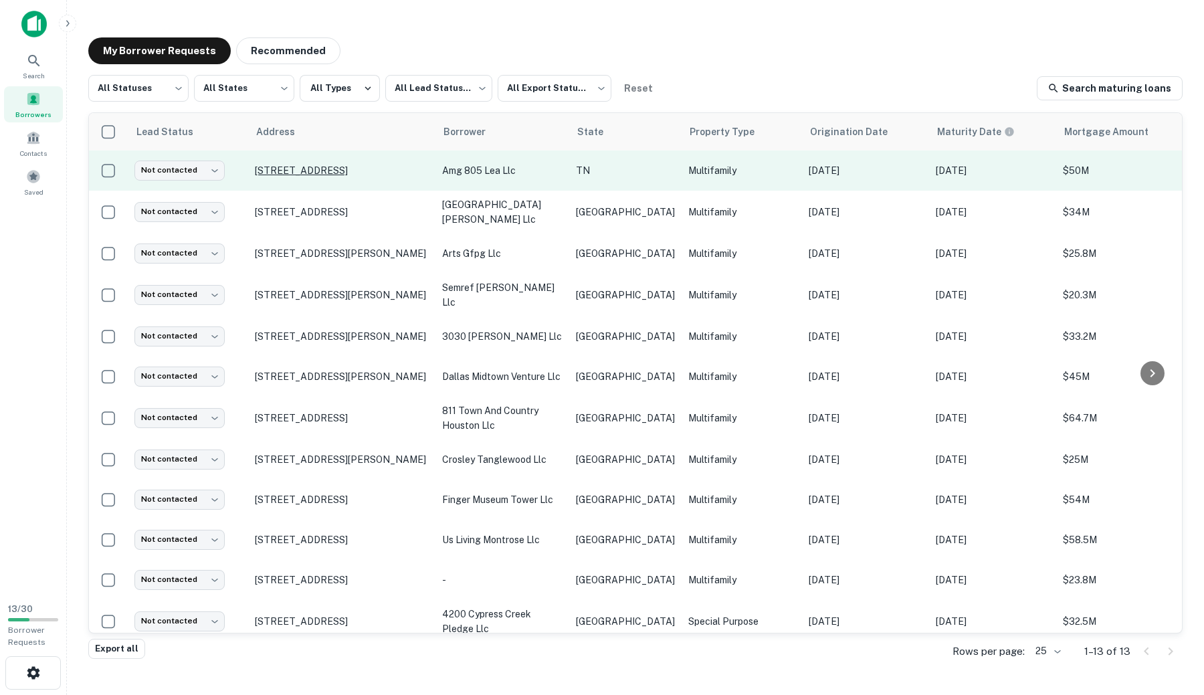
click at [376, 167] on p "[STREET_ADDRESS]" at bounding box center [342, 171] width 174 height 12
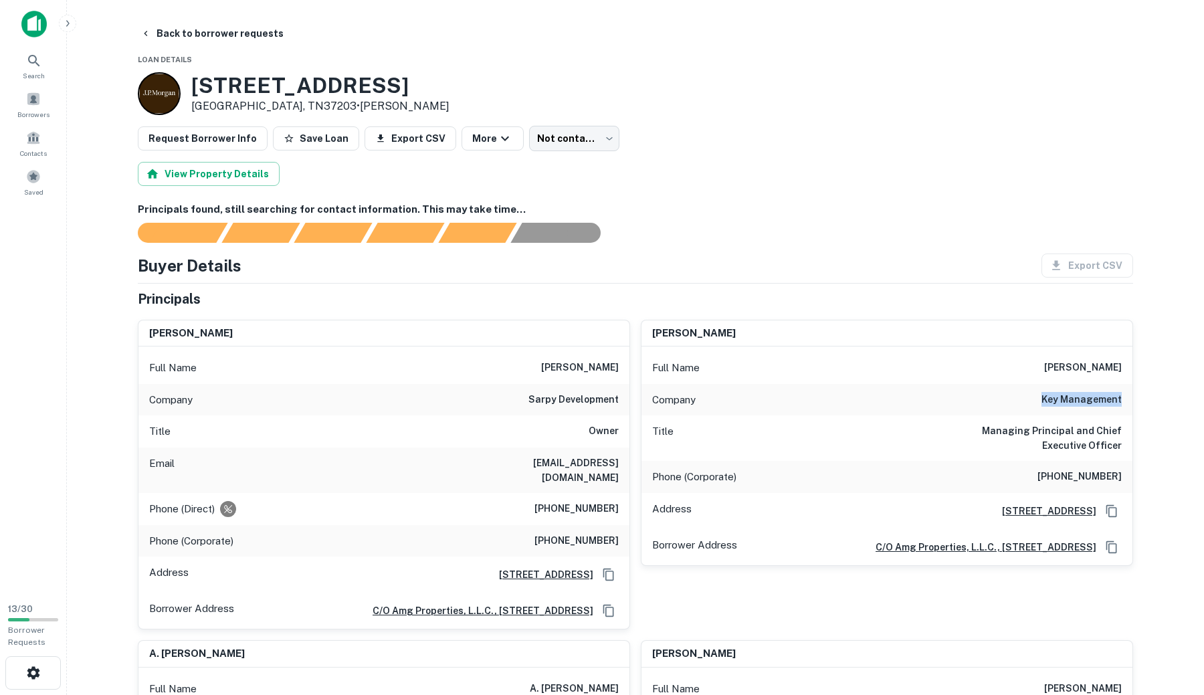
drag, startPoint x: 1042, startPoint y: 400, endPoint x: 1151, endPoint y: 399, distance: 109.0
click at [1151, 399] on main "Back to borrower requests Loan Details [STREET_ADDRESS] • [PERSON_NAME] Request…" at bounding box center [635, 347] width 1137 height 695
drag, startPoint x: 742, startPoint y: 333, endPoint x: 657, endPoint y: 350, distance: 86.7
click at [657, 344] on div "[PERSON_NAME]" at bounding box center [886, 333] width 491 height 27
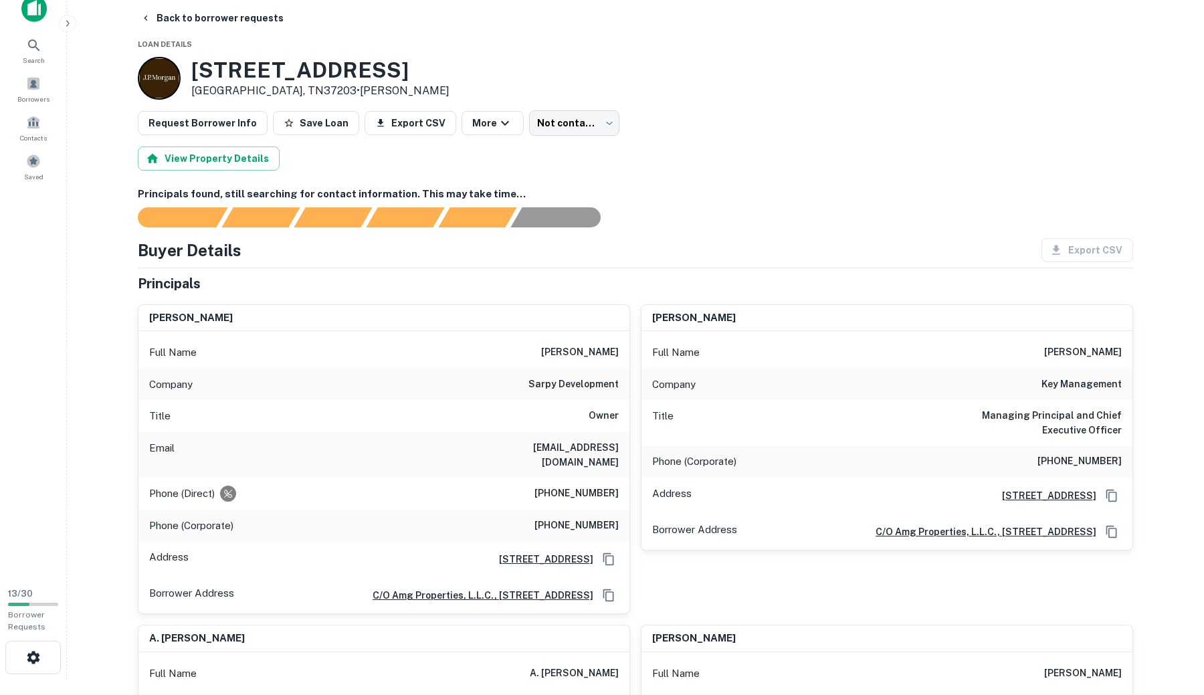
scroll to position [15, 0]
drag, startPoint x: 736, startPoint y: 313, endPoint x: 647, endPoint y: 320, distance: 89.9
click at [647, 320] on div "[PERSON_NAME]" at bounding box center [886, 319] width 491 height 27
copy h6 "[PERSON_NAME]"
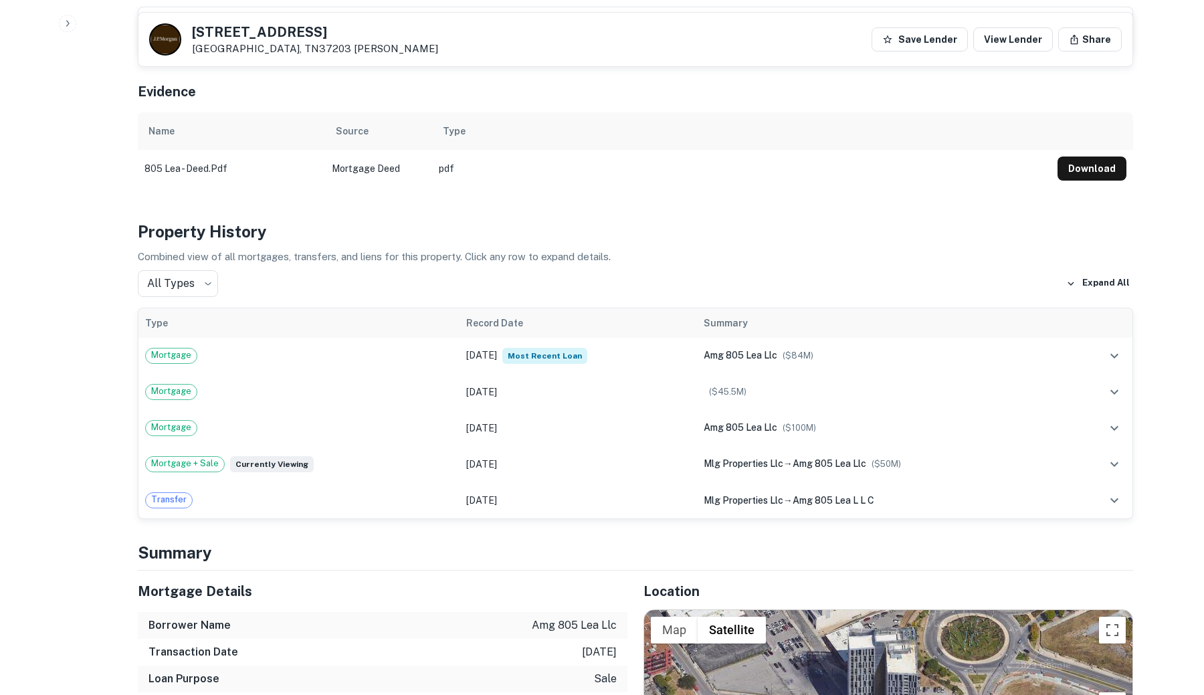
scroll to position [825, 0]
